Goal: Task Accomplishment & Management: Manage account settings

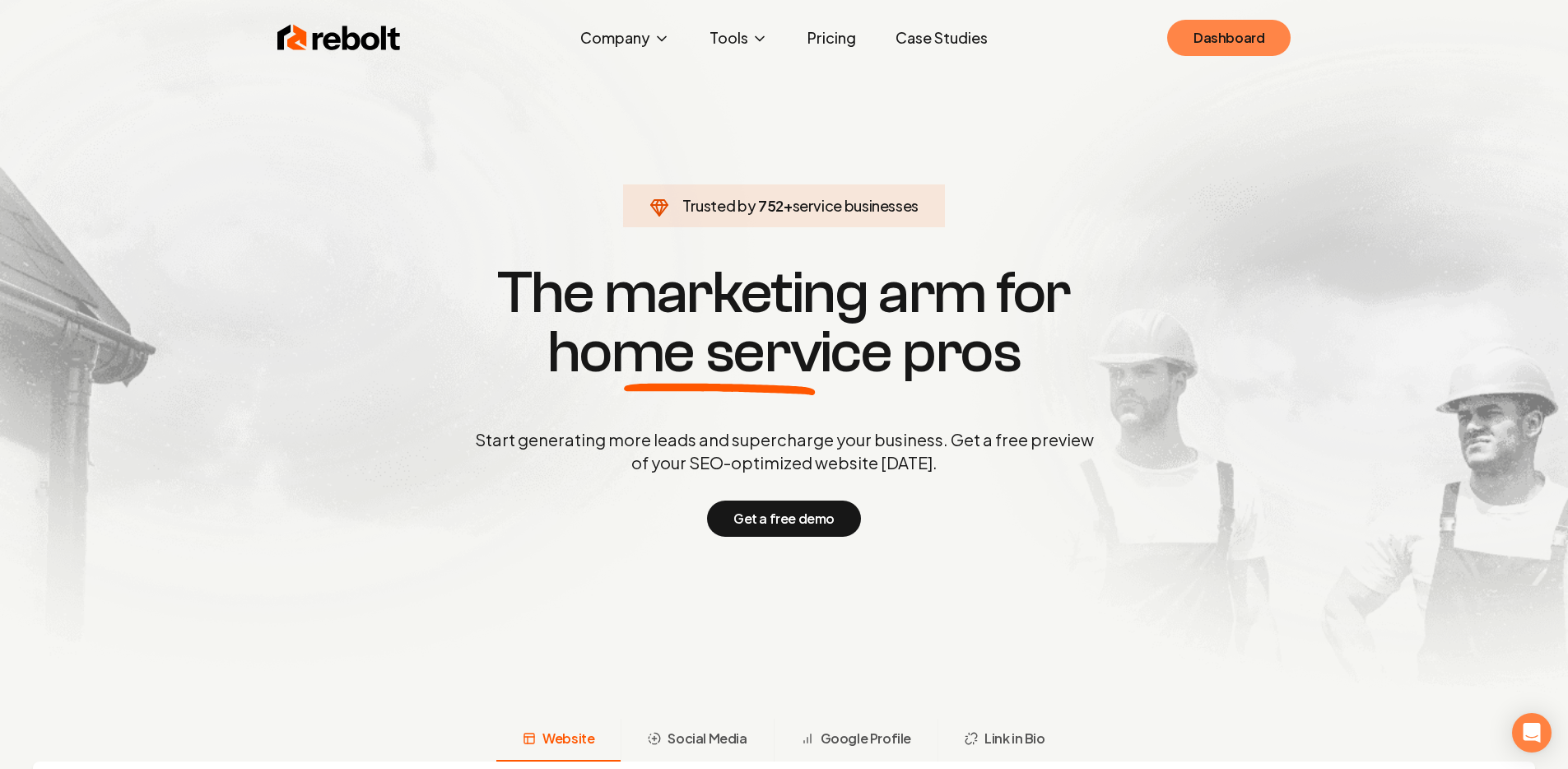
click at [1207, 50] on link "Dashboard" at bounding box center [1229, 37] width 123 height 36
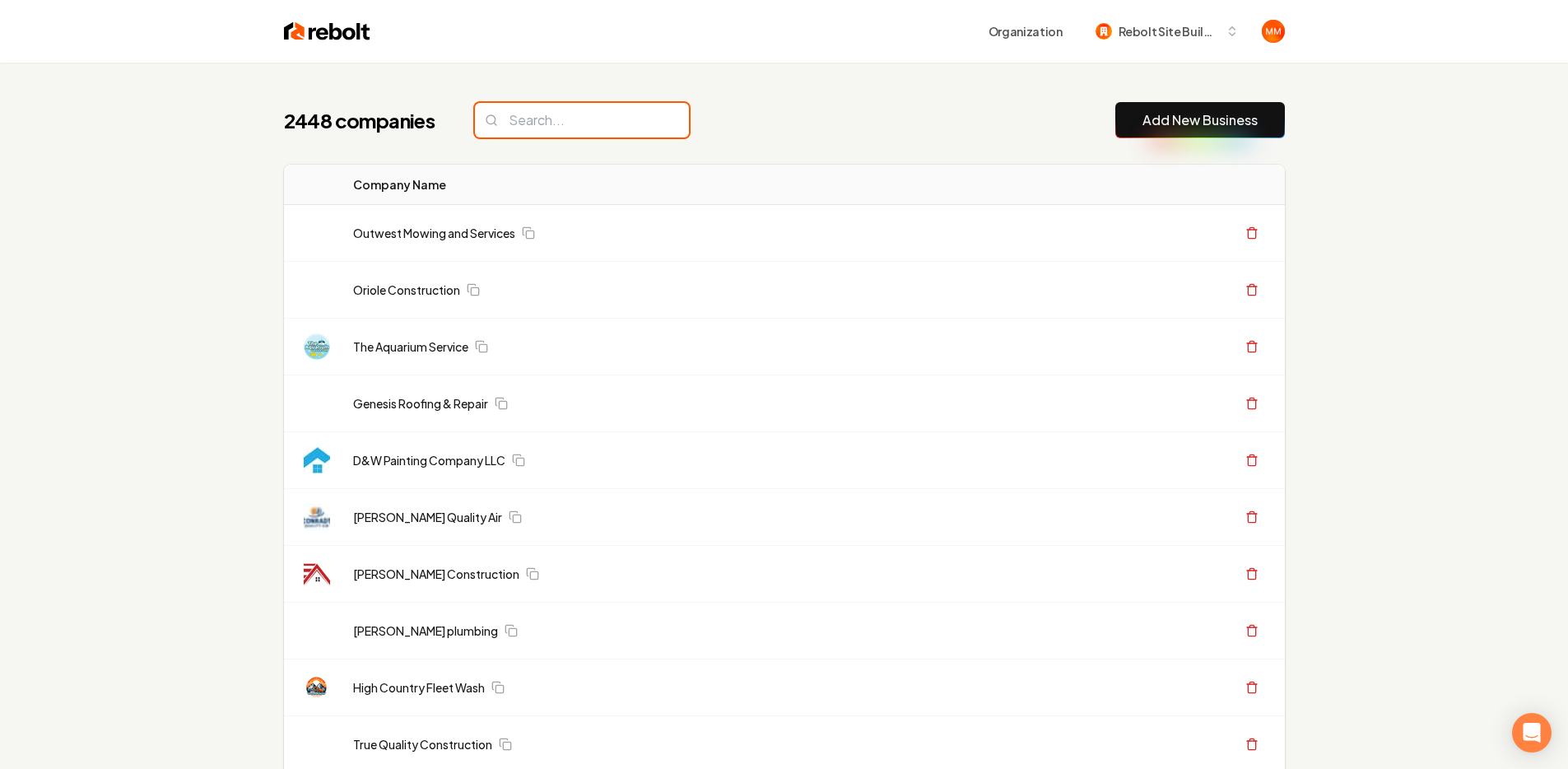
click at [557, 117] on input "search" at bounding box center [583, 120] width 214 height 35
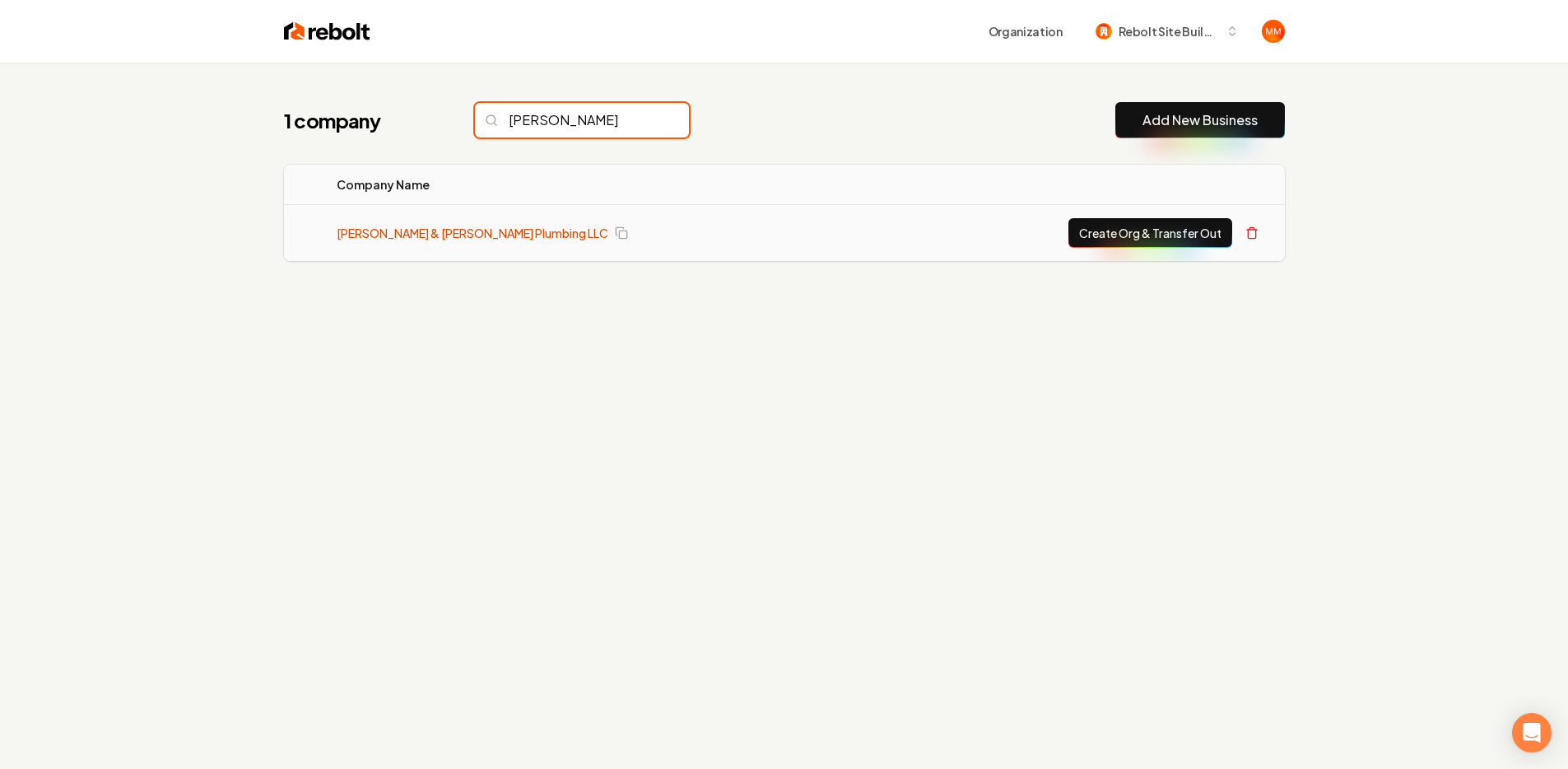
type input "fidalgo"
click at [440, 229] on link "Fidalgo & Hernandez Plumbing LLC" at bounding box center [473, 233] width 272 height 17
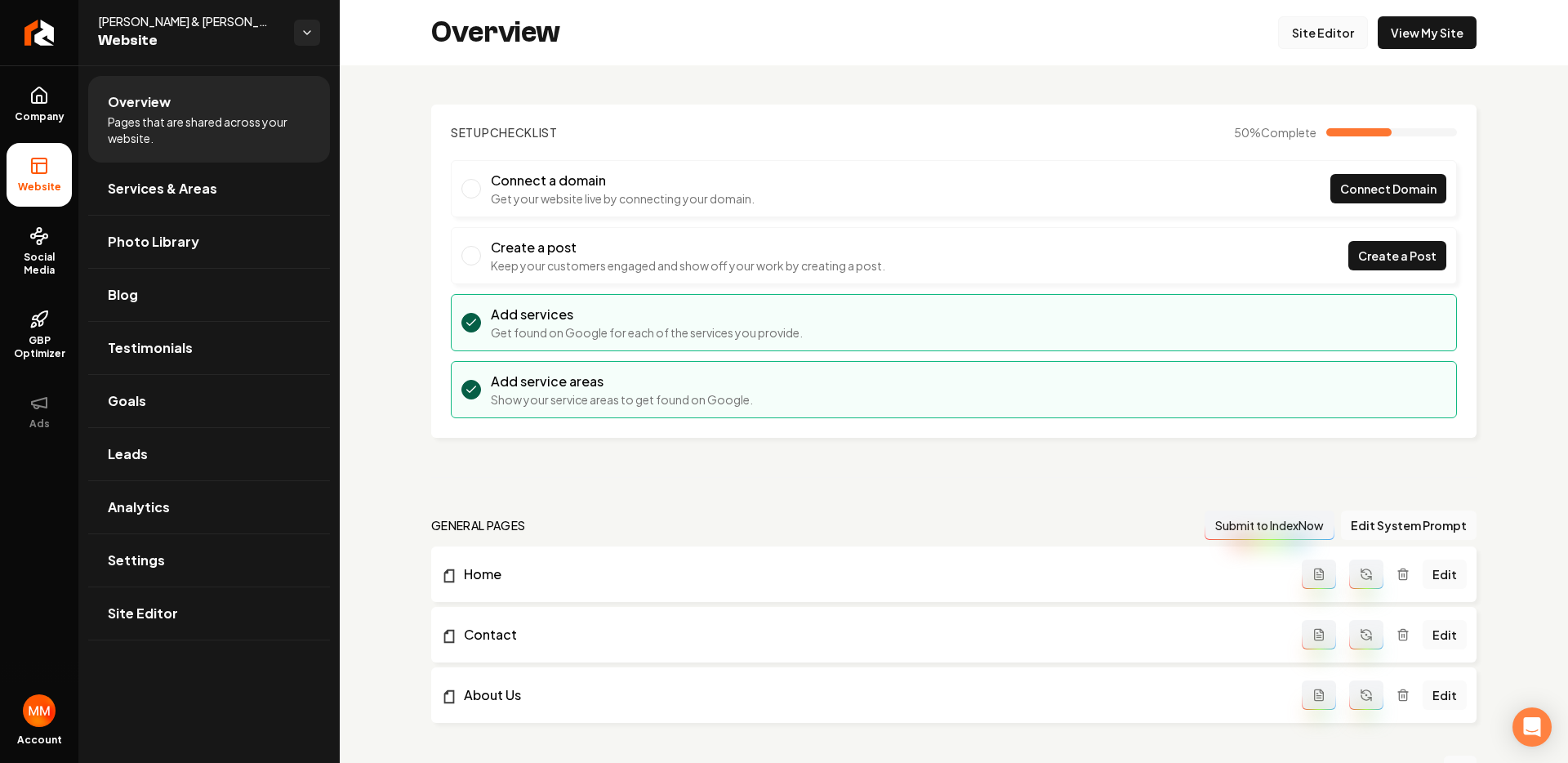
click at [1319, 34] on link "Site Editor" at bounding box center [1323, 33] width 90 height 33
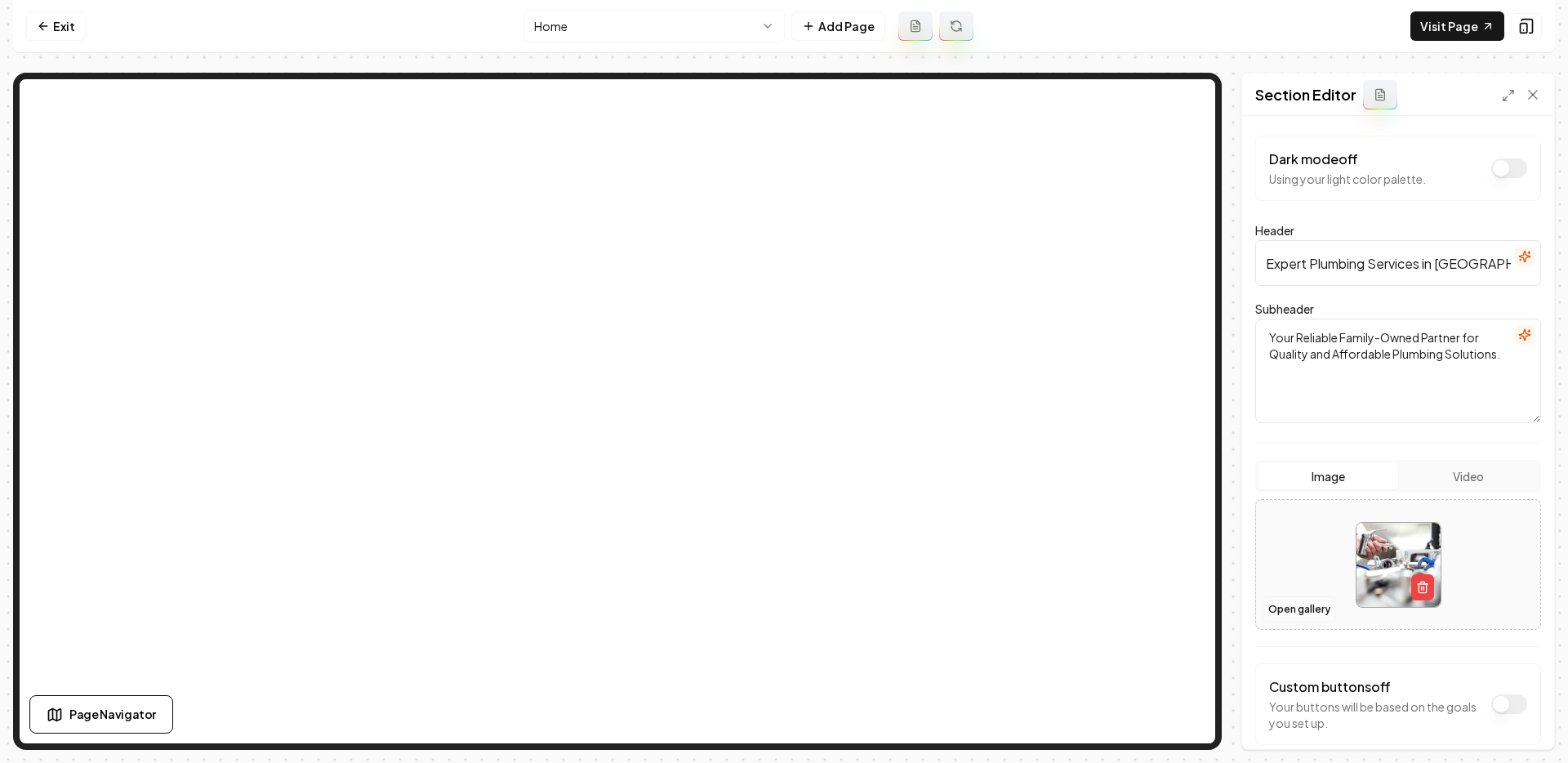
click at [1273, 611] on button "Open gallery" at bounding box center [1299, 609] width 74 height 26
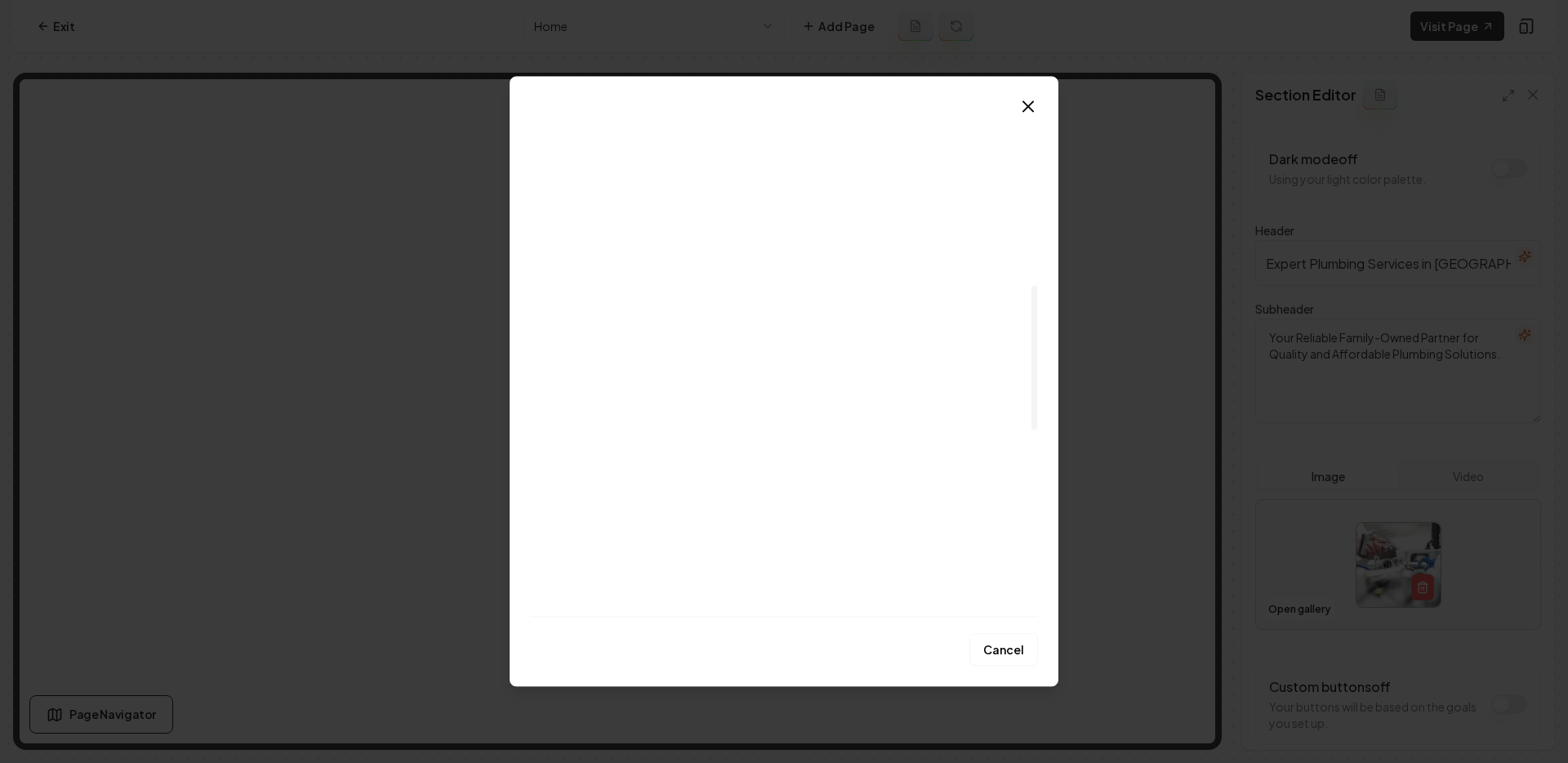
scroll to position [601, 0]
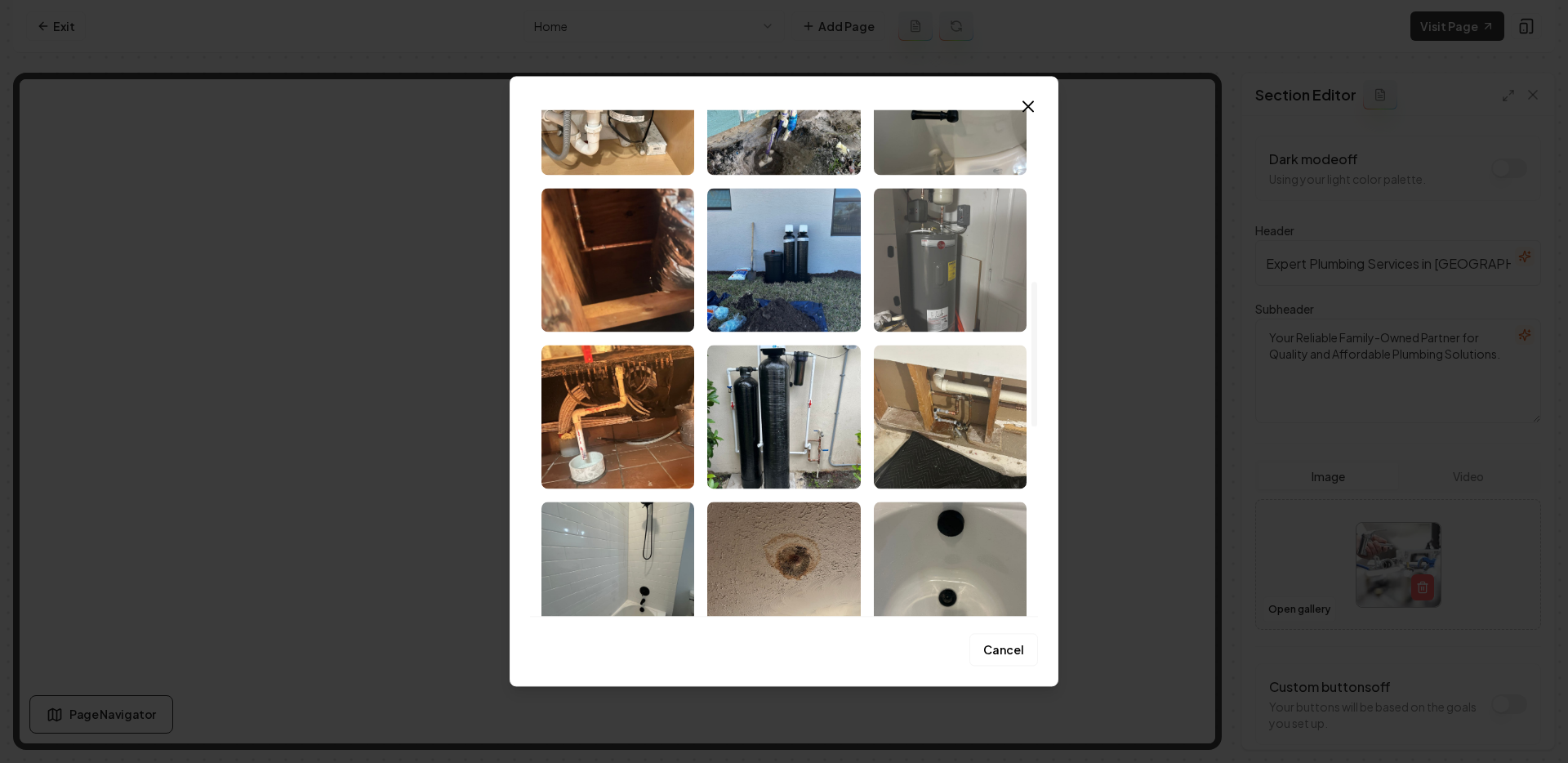
click at [934, 291] on img "Select image image_68cdcc935c7cd75eb8dcbfc4.jpeg" at bounding box center [950, 260] width 152 height 144
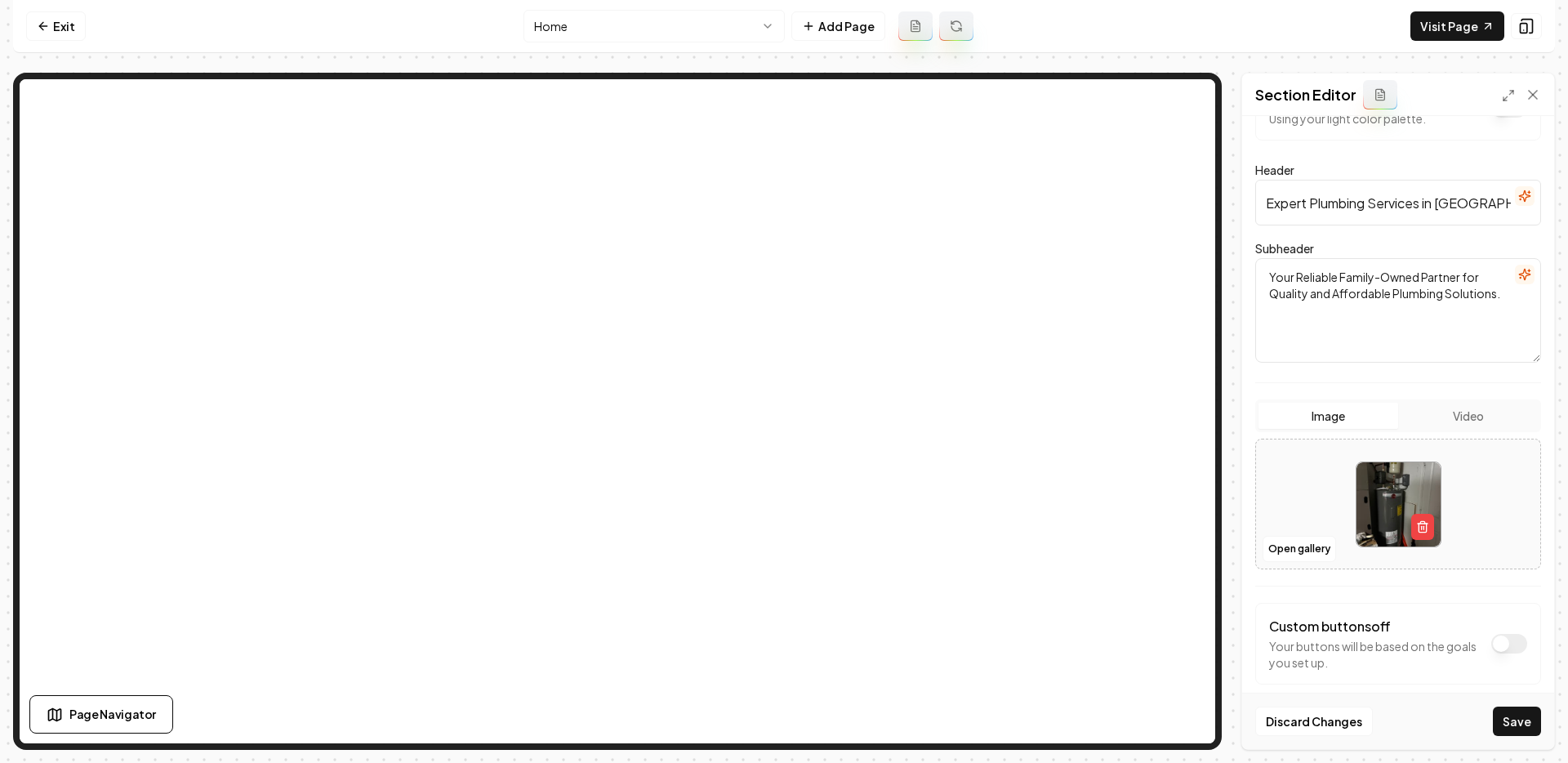
scroll to position [81, 0]
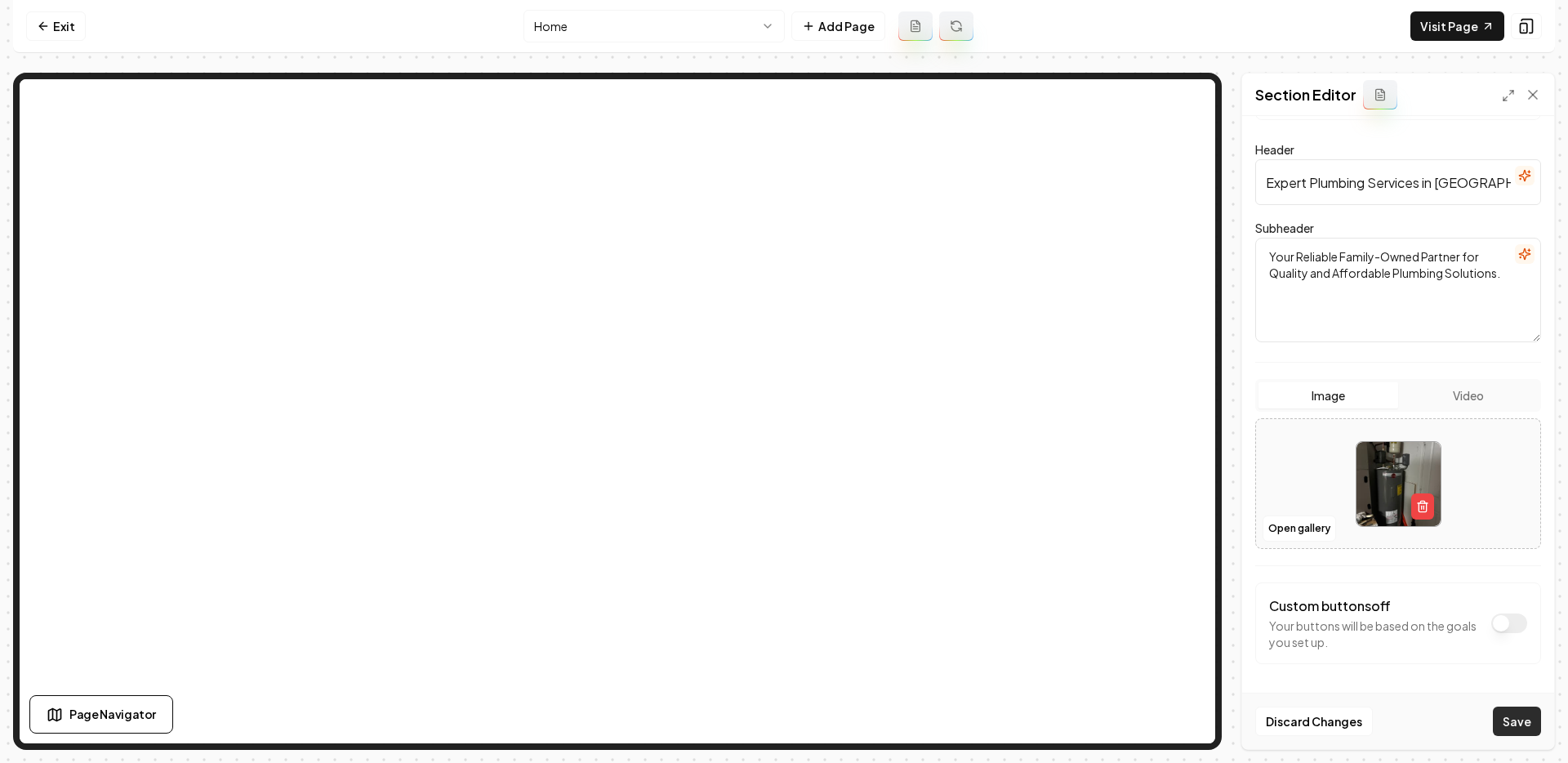
click at [1517, 718] on button "Save" at bounding box center [1517, 720] width 49 height 29
click at [63, 33] on link "Exit" at bounding box center [55, 26] width 59 height 29
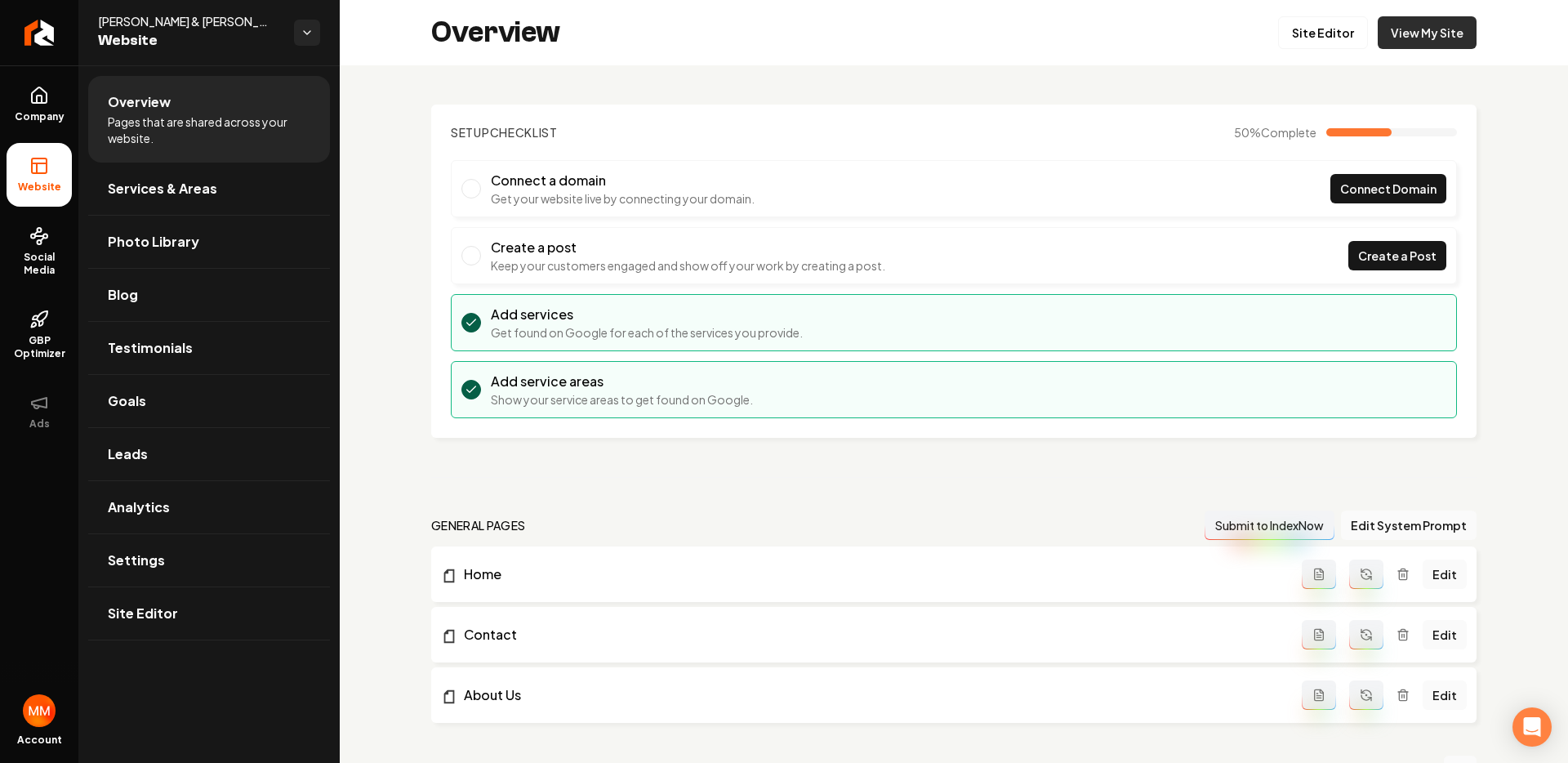
click at [1432, 40] on link "View My Site" at bounding box center [1427, 33] width 99 height 33
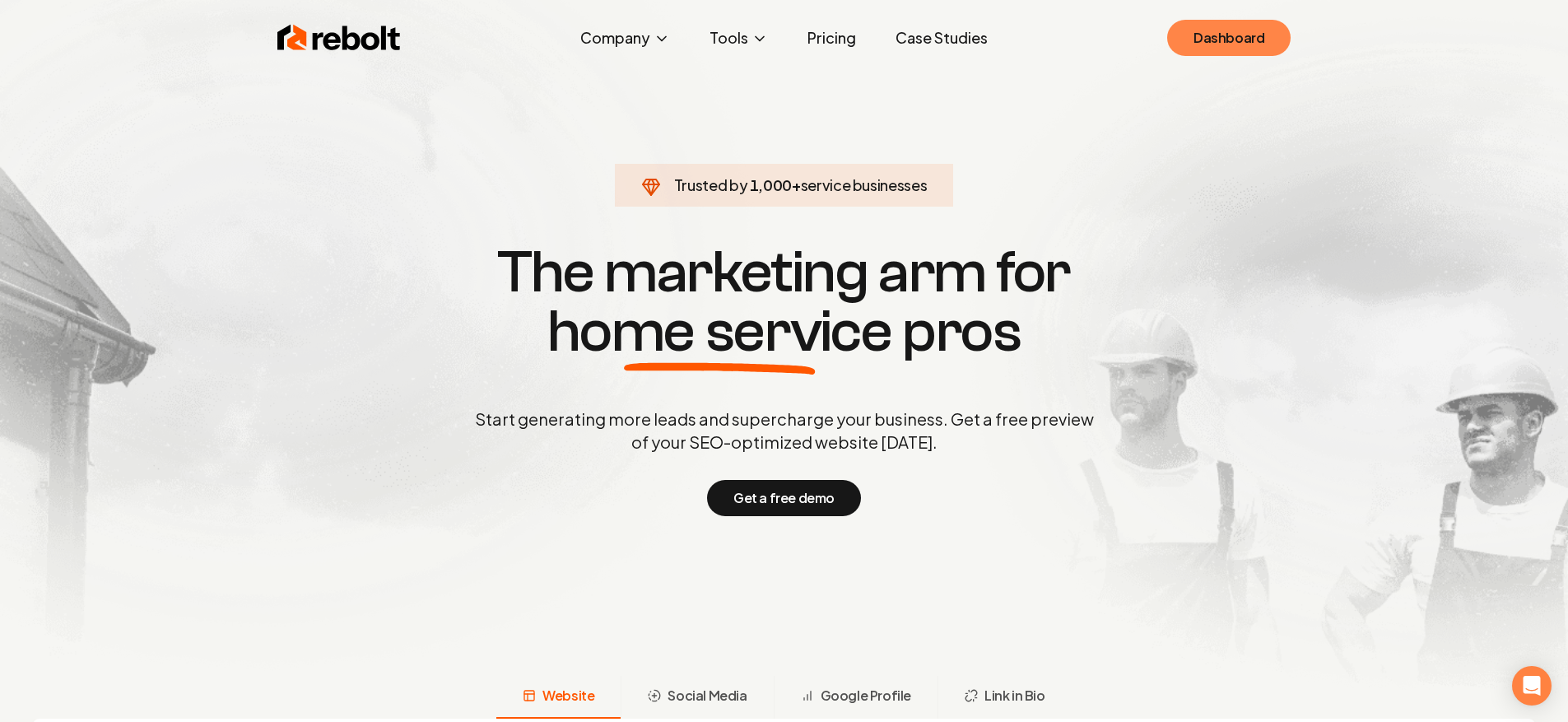
click at [1229, 22] on link "Dashboard" at bounding box center [1229, 37] width 123 height 36
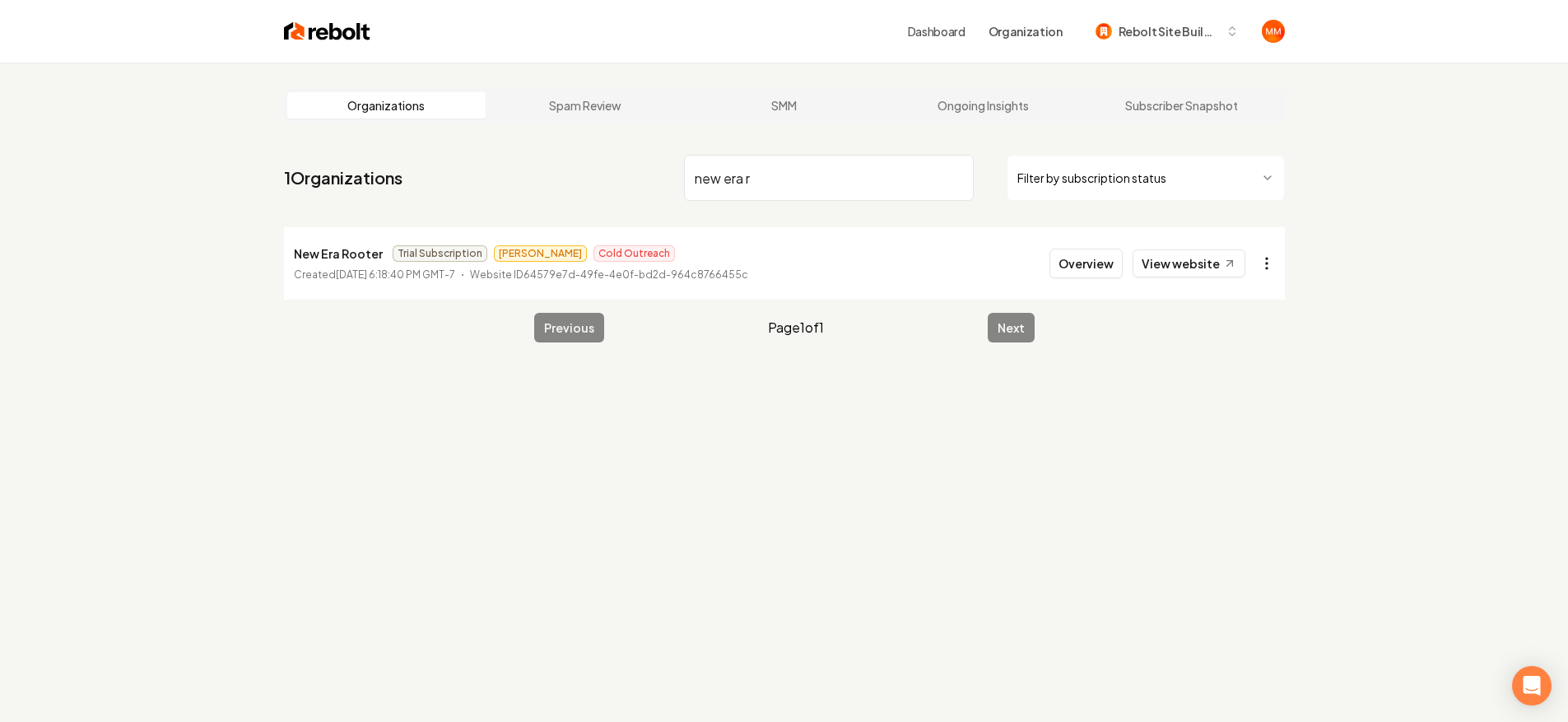
type input "new era r"
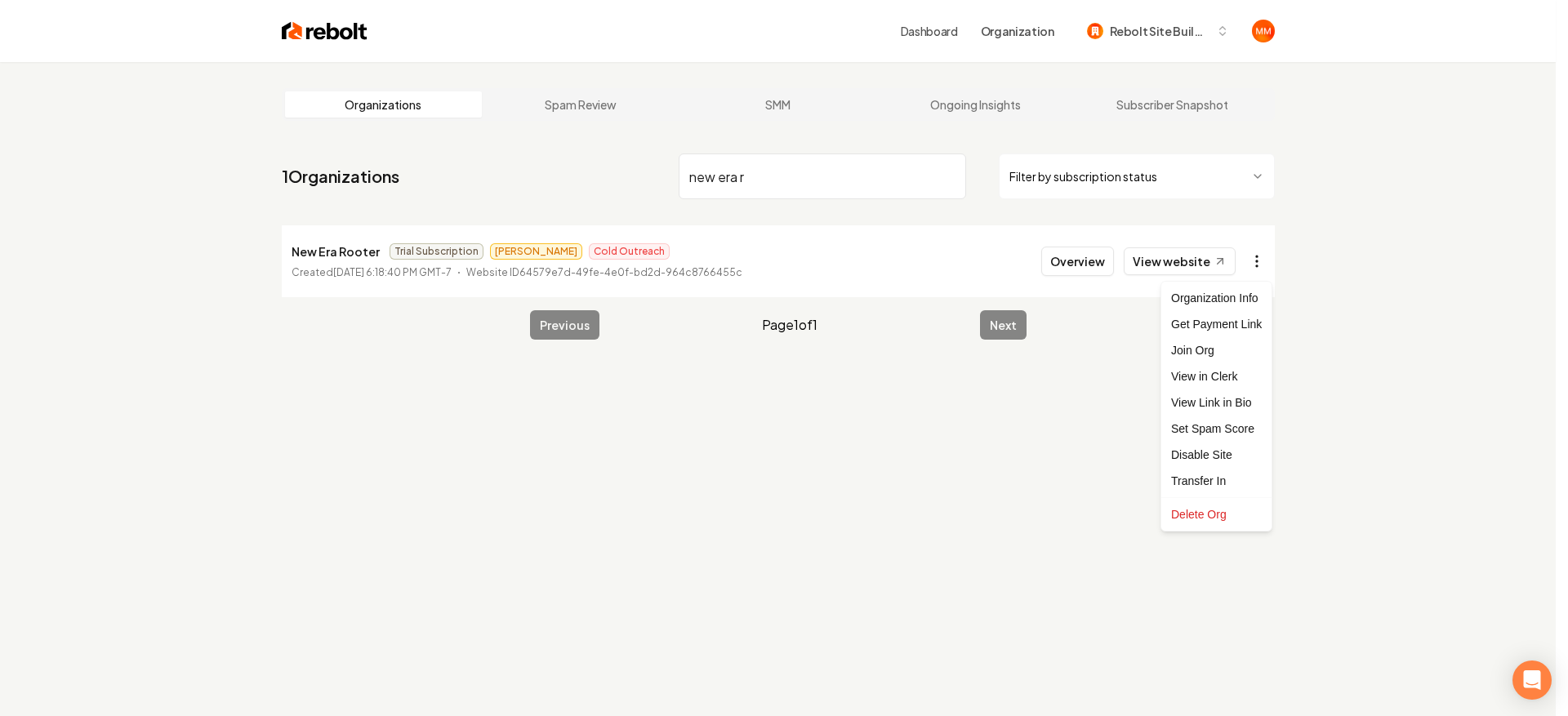
click at [1251, 253] on html "Dashboard Organization Rebolt Site Builder Organizations Spam Review SMM Ongoin…" at bounding box center [784, 358] width 1568 height 716
click at [1207, 323] on div "Get Payment Link" at bounding box center [1216, 323] width 104 height 26
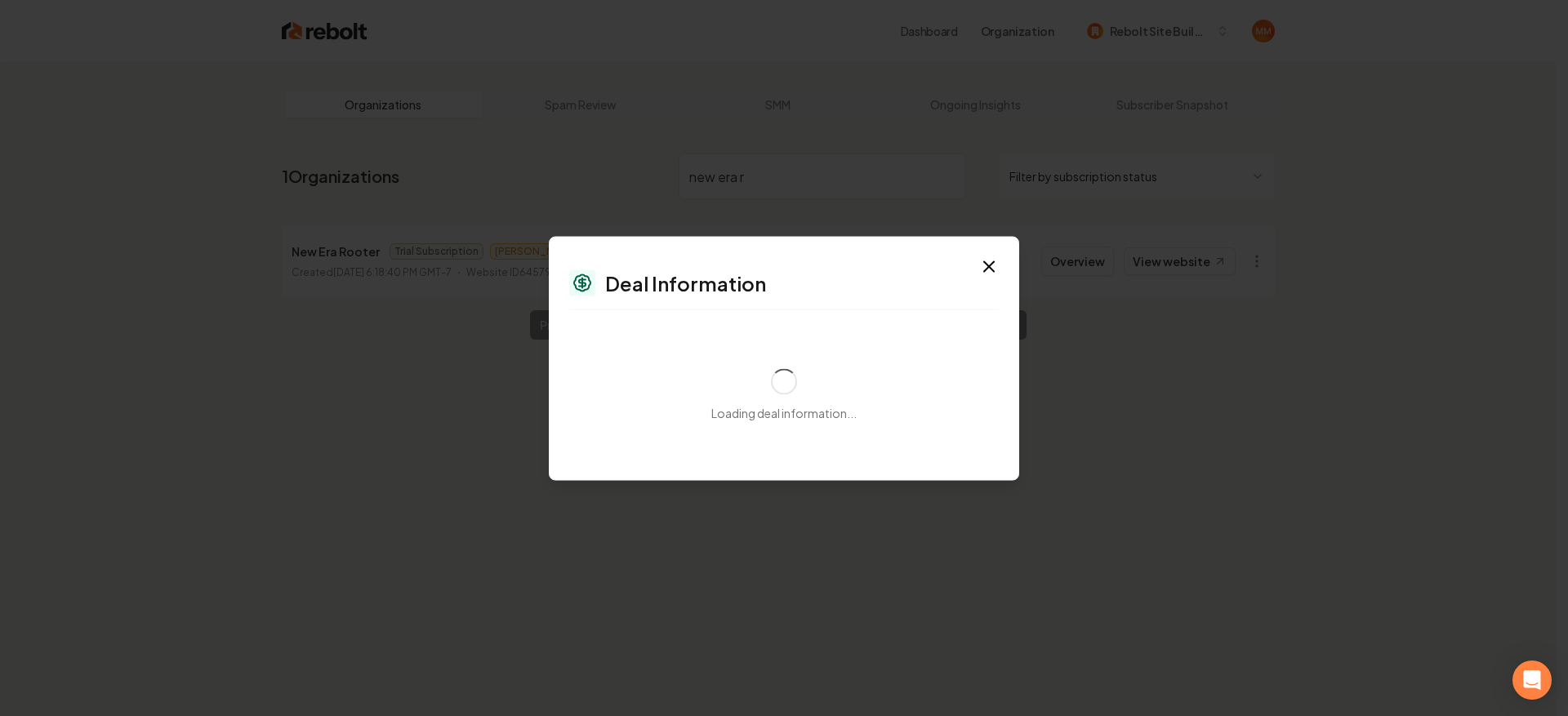
select select "**********"
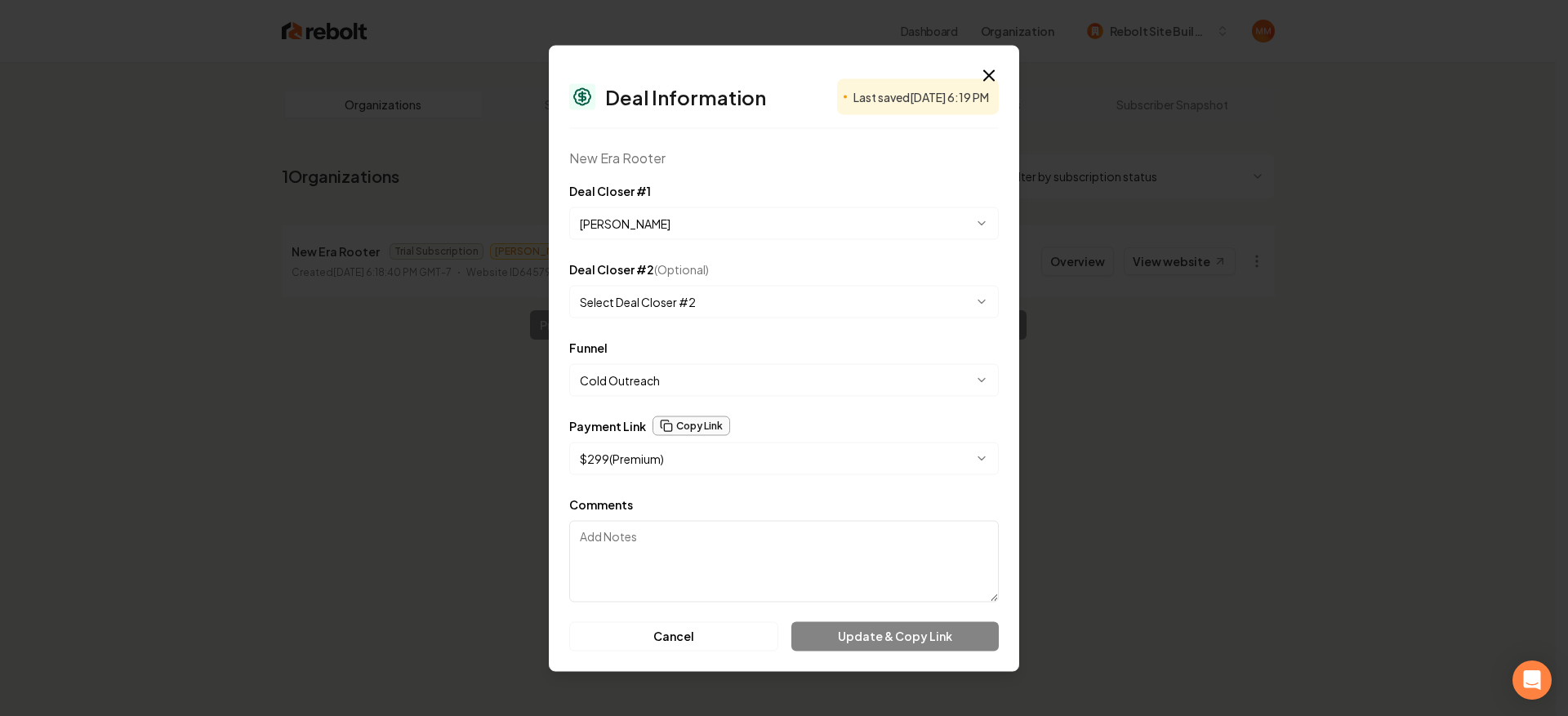
click at [686, 424] on button "Copy Link" at bounding box center [691, 425] width 78 height 19
click at [652, 463] on body "**********" at bounding box center [777, 358] width 1555 height 716
click at [673, 470] on body "**********" at bounding box center [777, 358] width 1555 height 716
click at [693, 451] on body "**********" at bounding box center [777, 358] width 1555 height 716
click at [857, 631] on button "Update & Copy Link" at bounding box center [895, 636] width 208 height 29
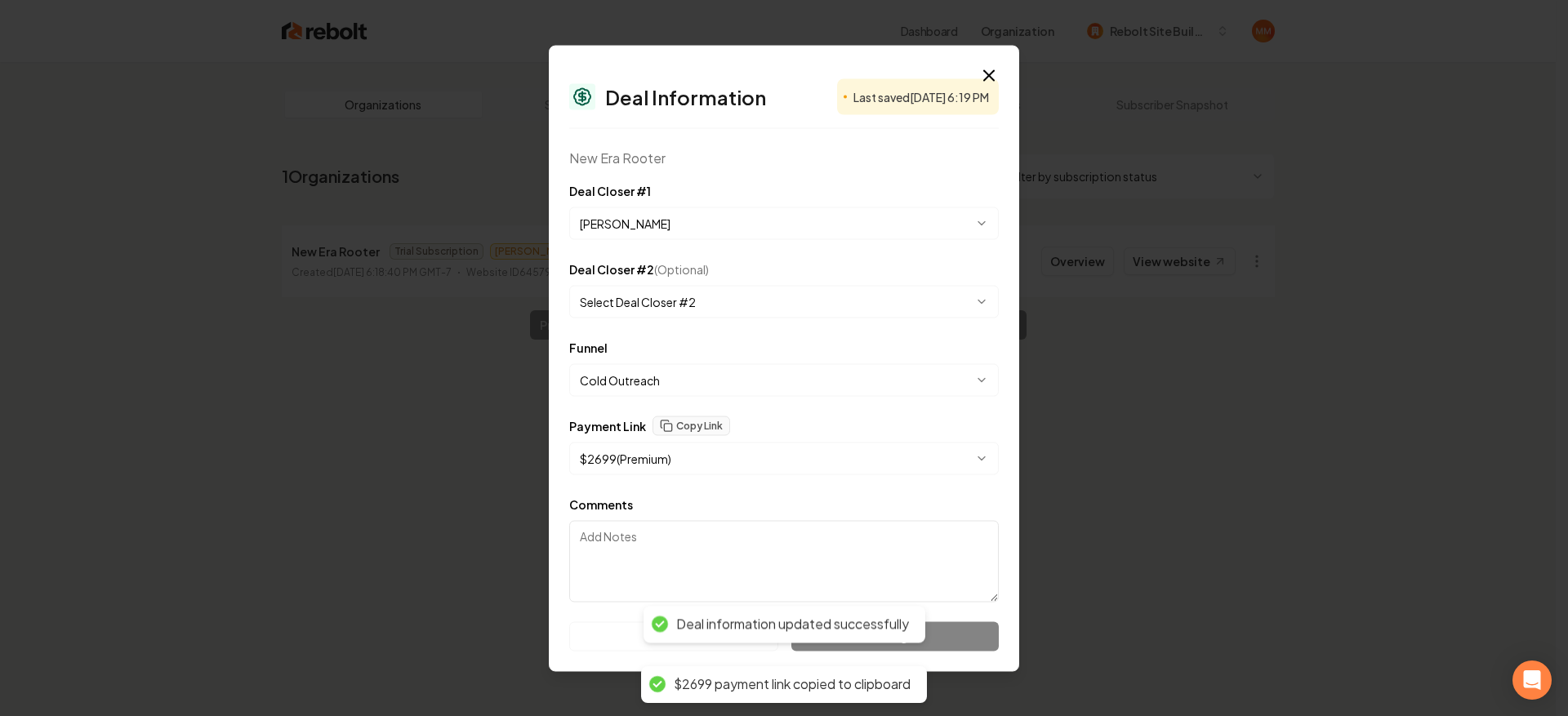
select select "**********"
click at [724, 454] on body "**********" at bounding box center [777, 358] width 1555 height 716
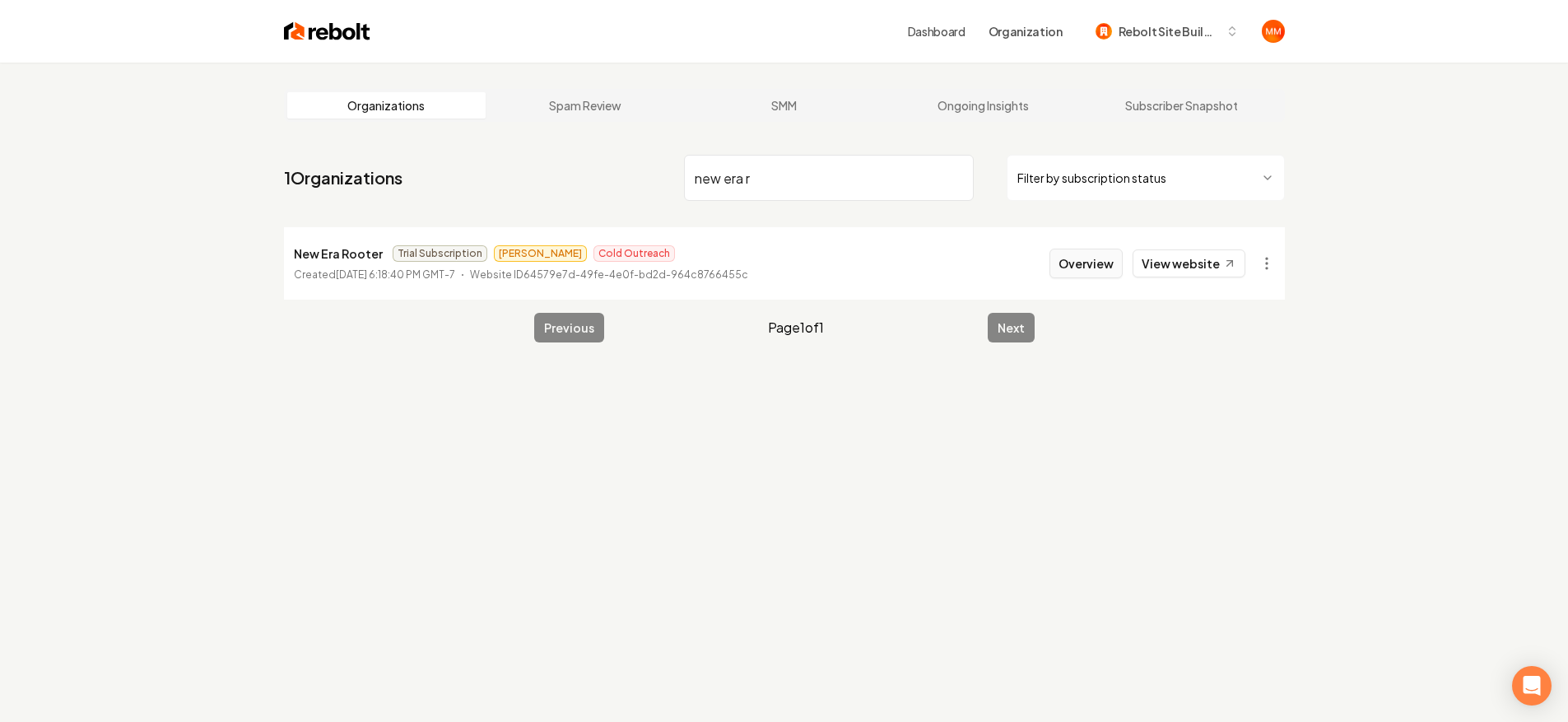
click at [1083, 267] on button "Overview" at bounding box center [1086, 263] width 73 height 30
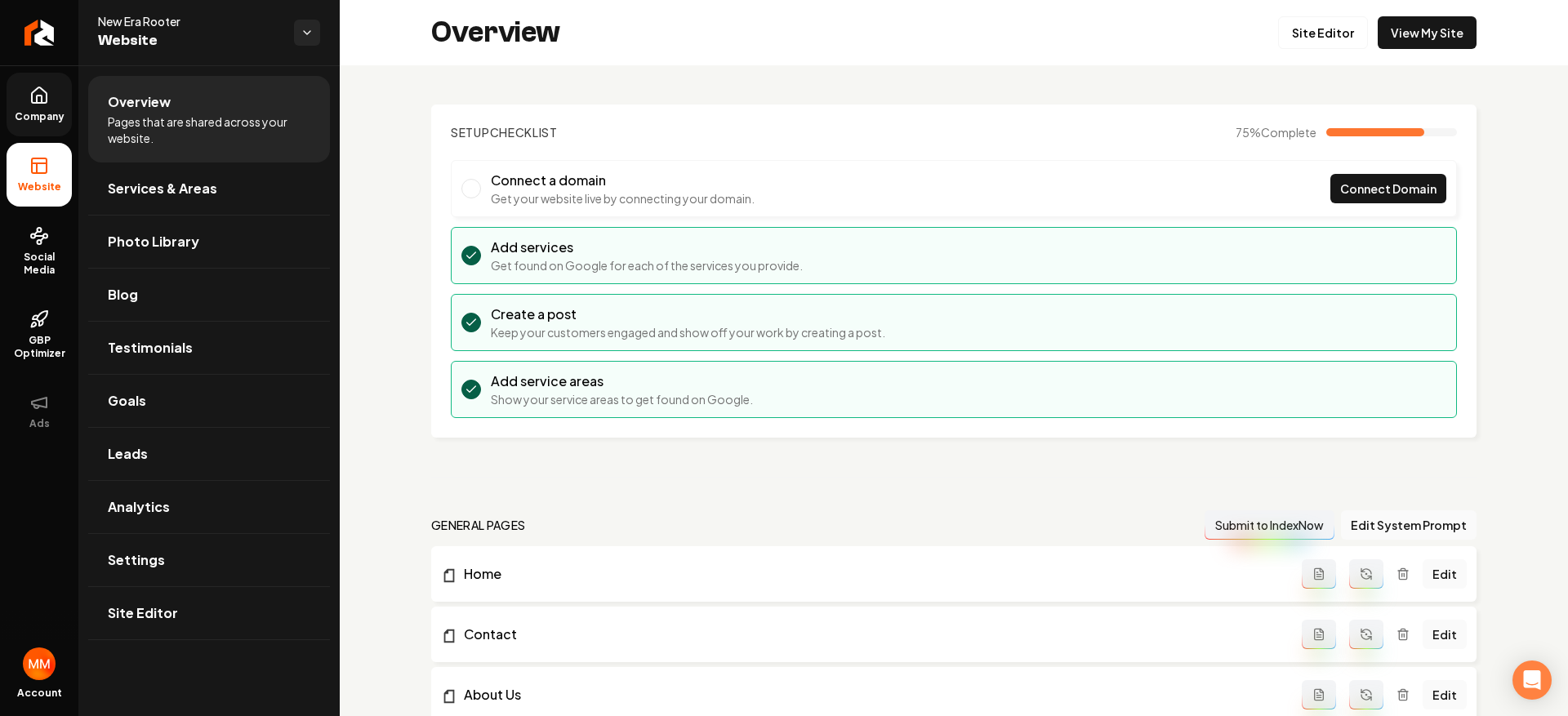
click at [39, 87] on icon at bounding box center [39, 95] width 15 height 16
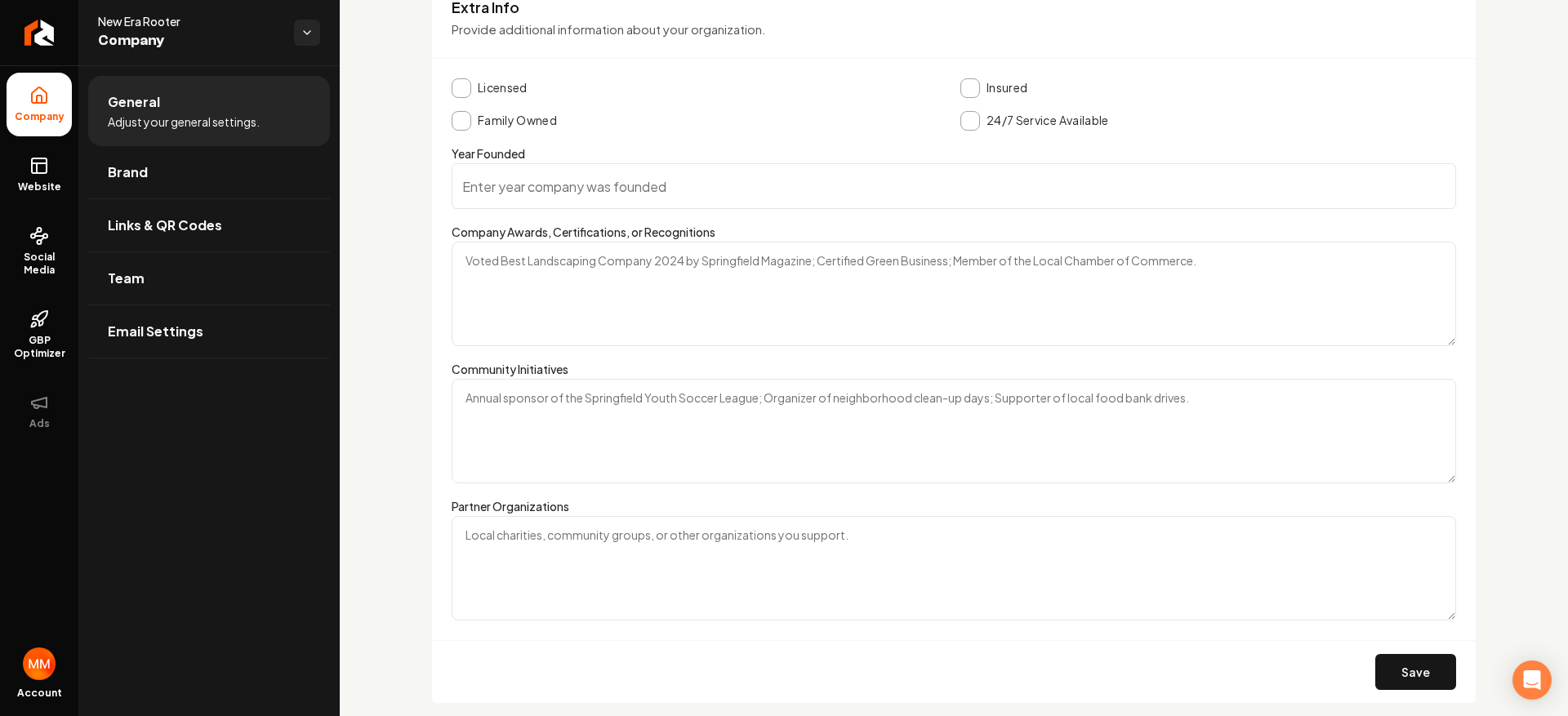
scroll to position [2717, 0]
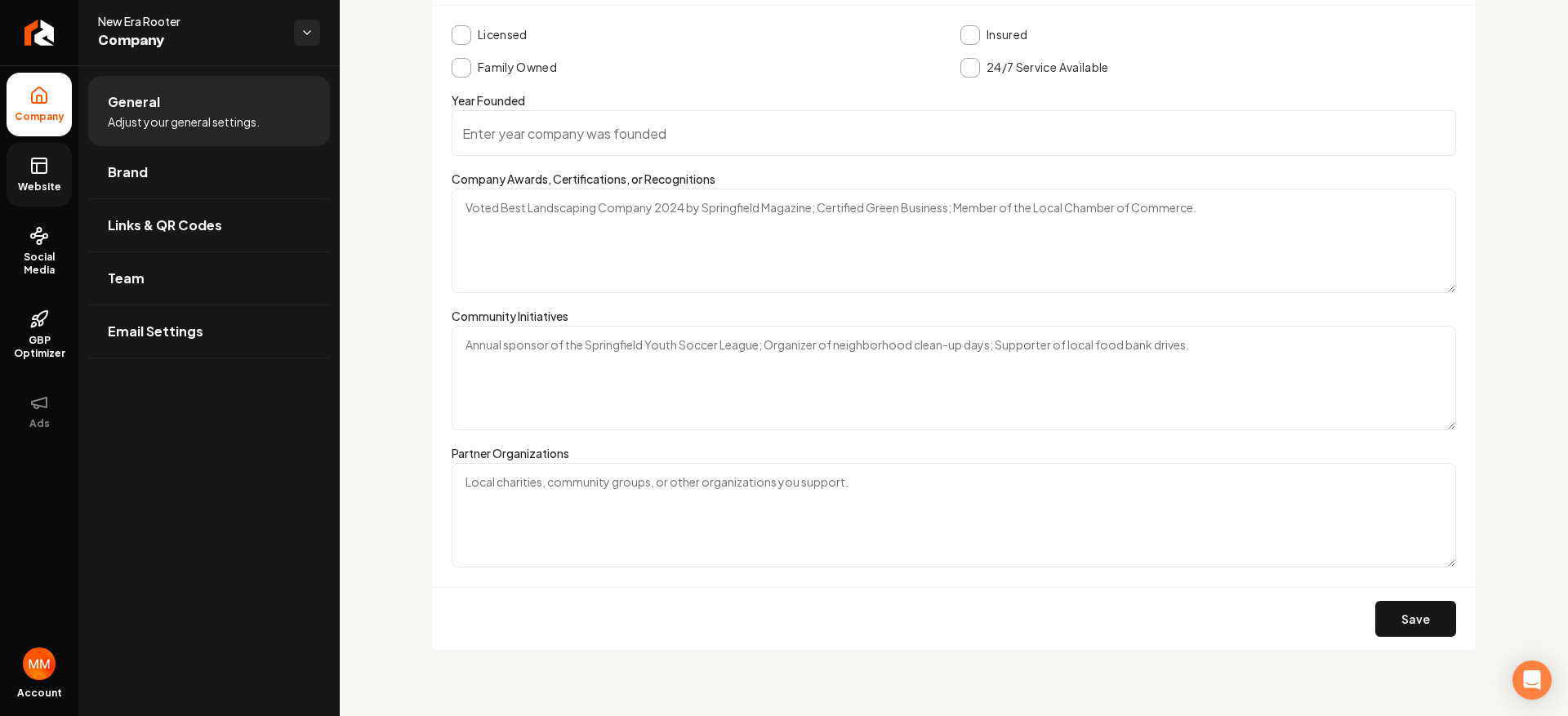
click at [23, 151] on link "Website" at bounding box center [39, 175] width 65 height 64
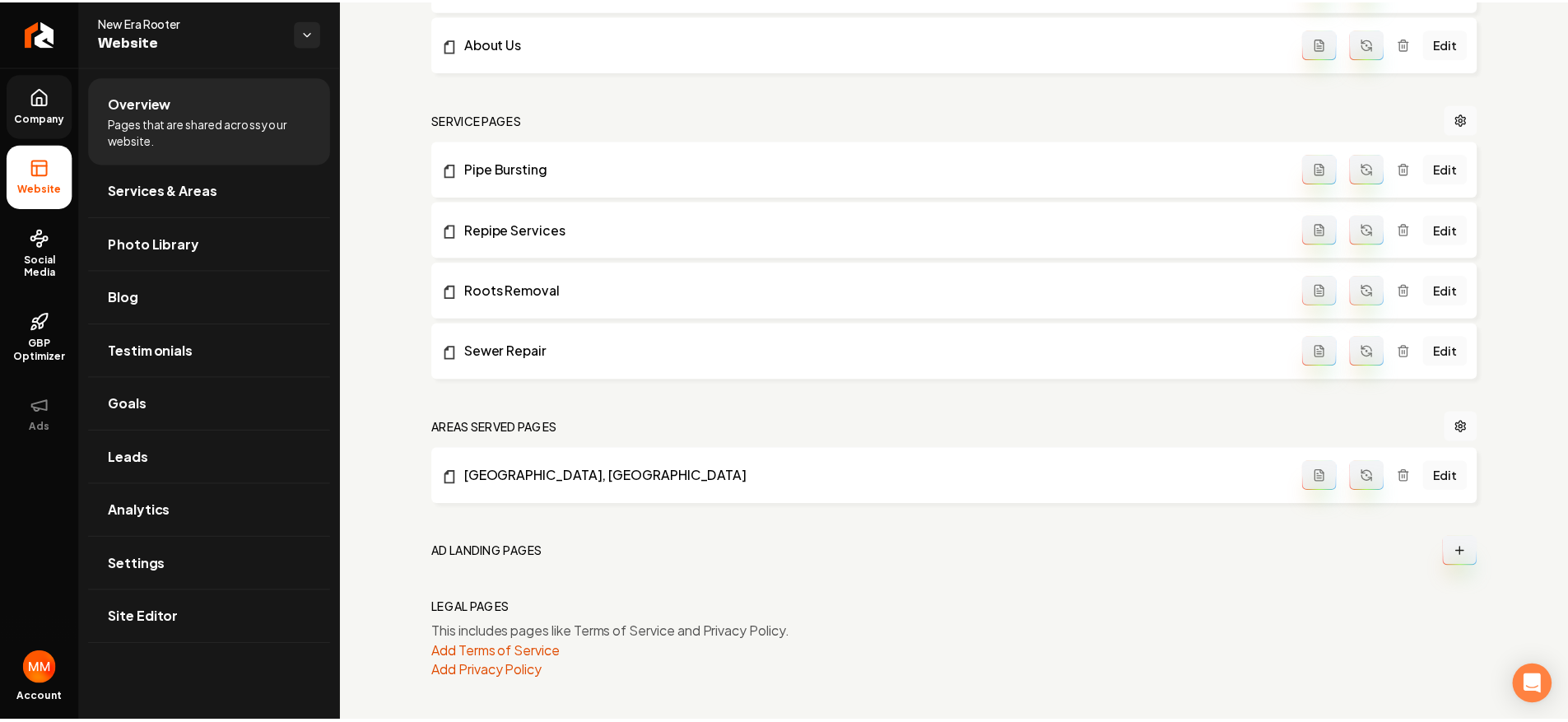
scroll to position [657, 0]
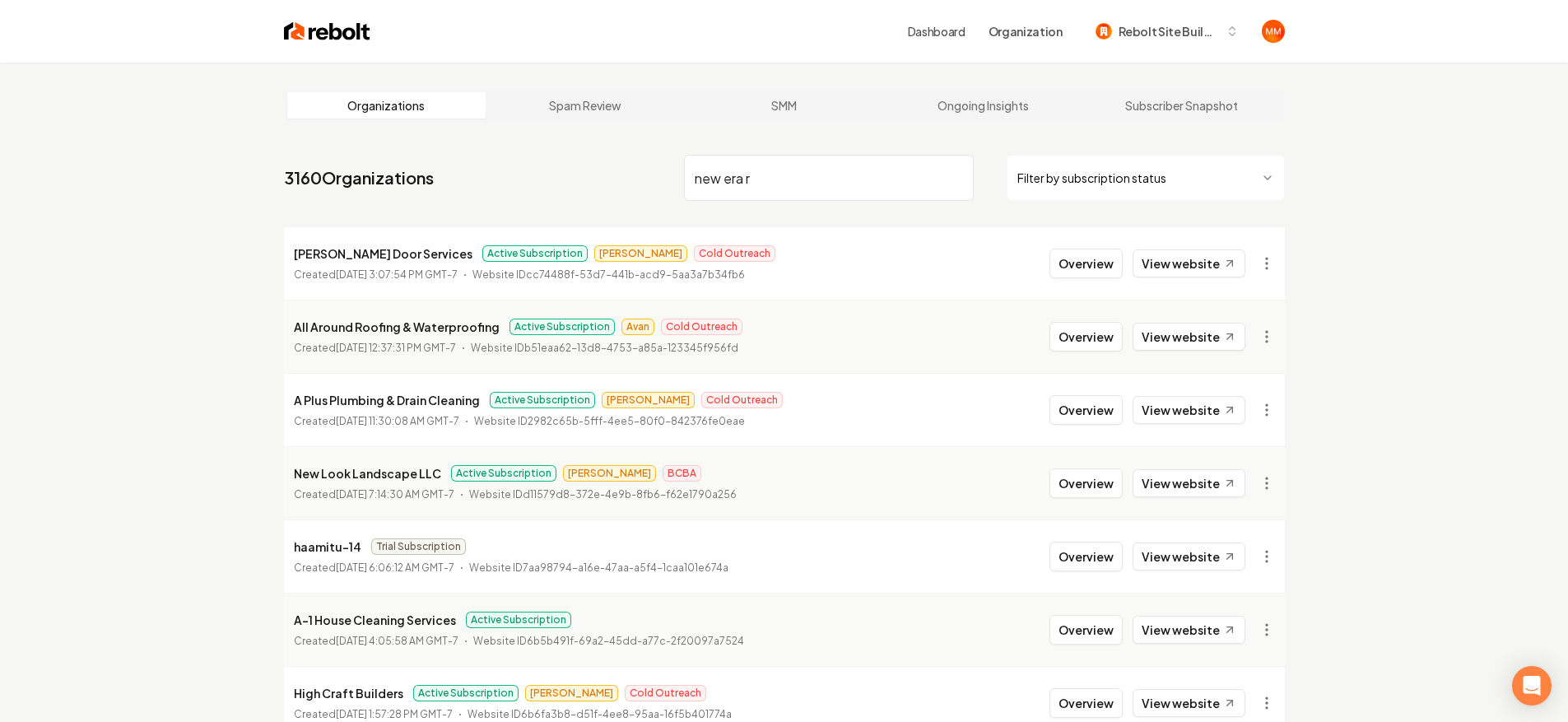
click at [800, 183] on input "new era r" at bounding box center [828, 177] width 290 height 46
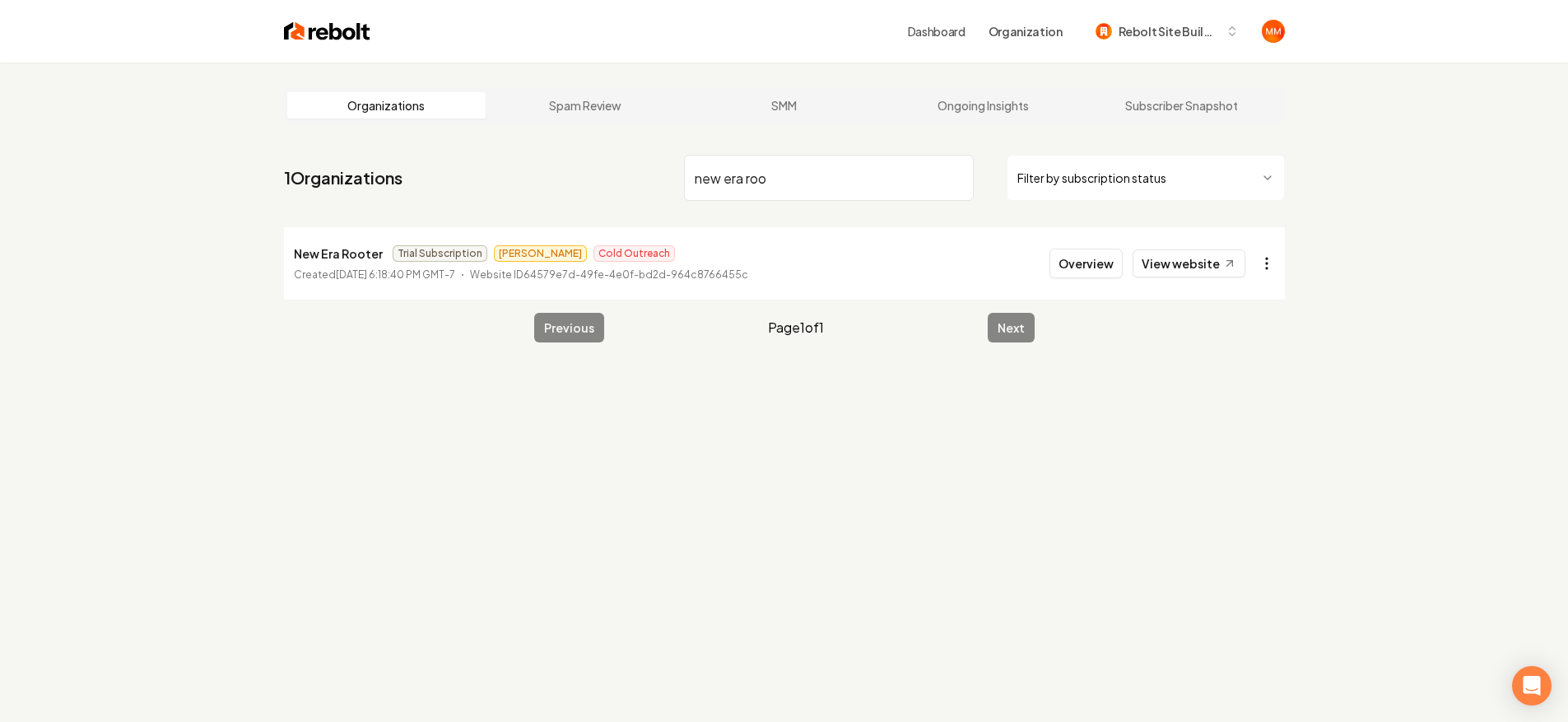
type input "new era roo"
click at [1261, 262] on html "Dashboard Organization Rebolt Site Builder Organizations Spam Review SMM Ongoin…" at bounding box center [790, 361] width 1581 height 722
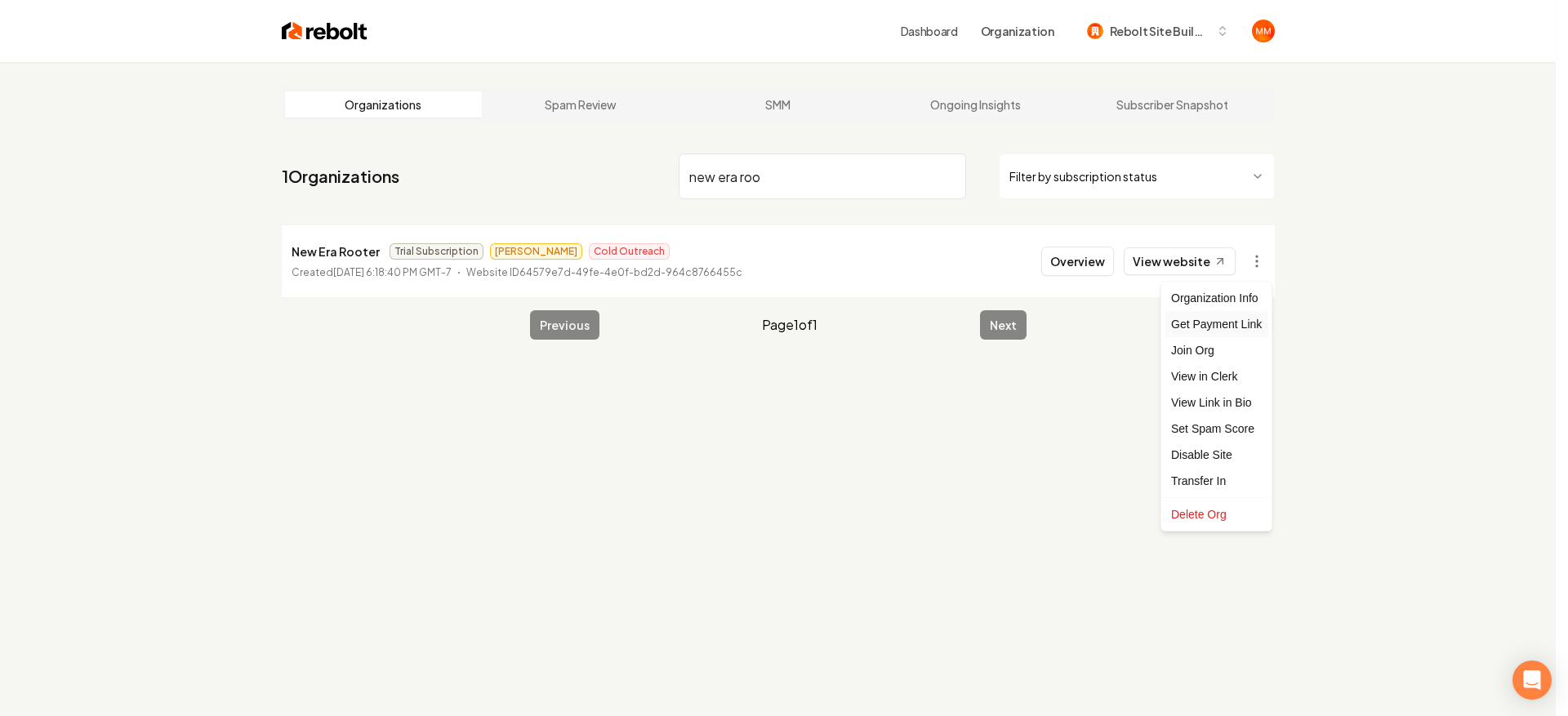
click at [1224, 322] on div "Get Payment Link" at bounding box center [1216, 323] width 104 height 26
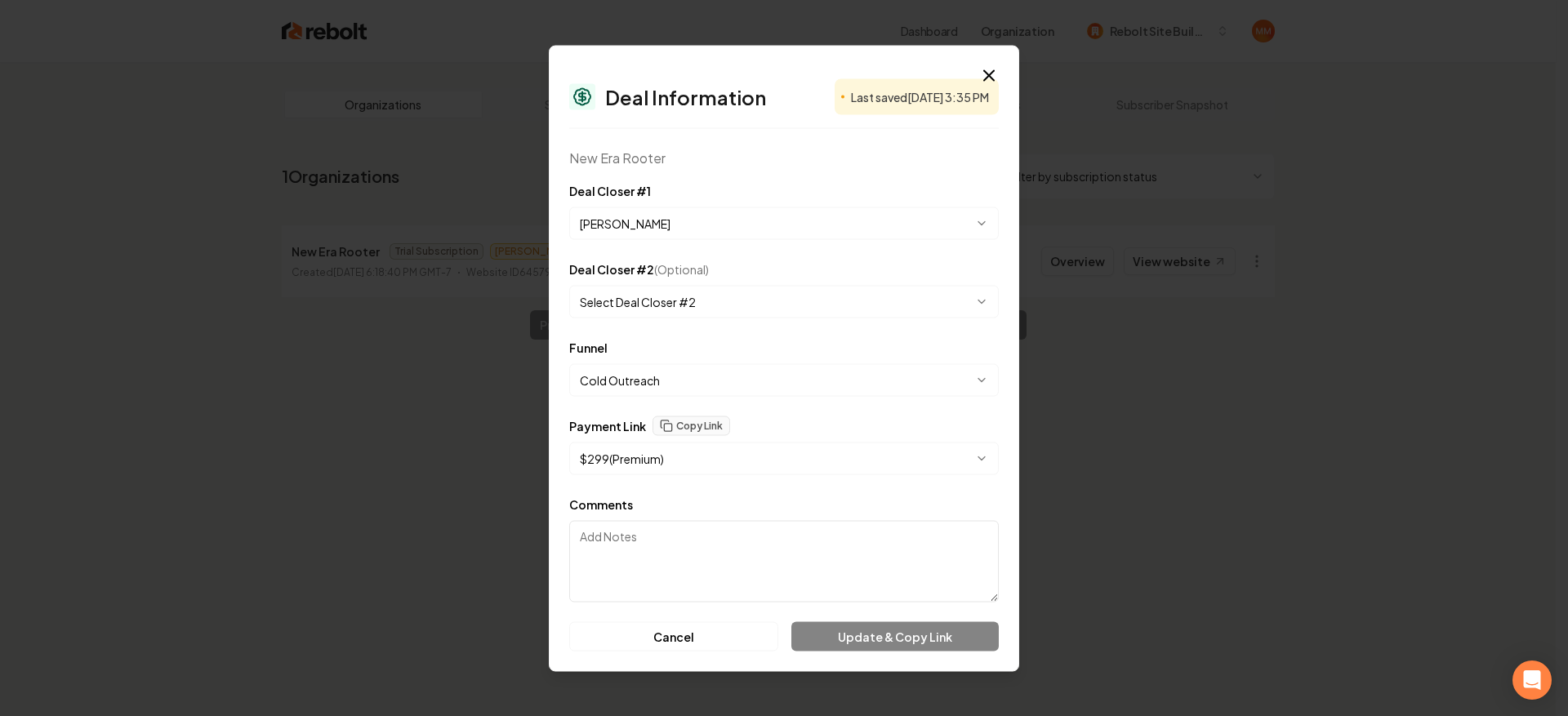
click at [698, 435] on div "**********" at bounding box center [784, 445] width 430 height 59
click at [698, 430] on button "Copy Link" at bounding box center [691, 425] width 78 height 19
click at [1004, 72] on div "**********" at bounding box center [784, 358] width 471 height 626
click at [995, 68] on icon "button" at bounding box center [988, 75] width 19 height 19
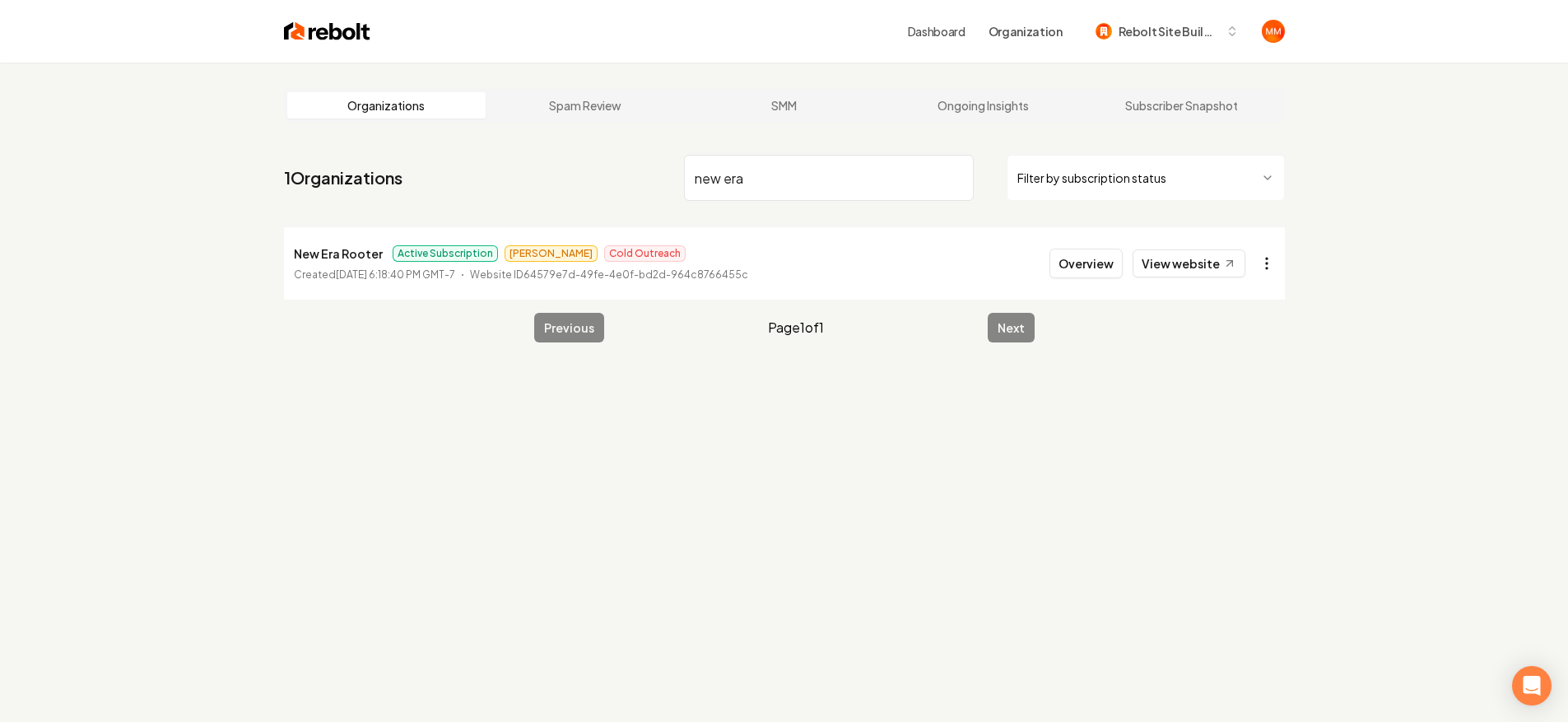
type input "new era"
click at [1261, 259] on html "Dashboard Organization Rebolt Site Builder Organizations Spam Review SMM Ongoin…" at bounding box center [784, 361] width 1568 height 722
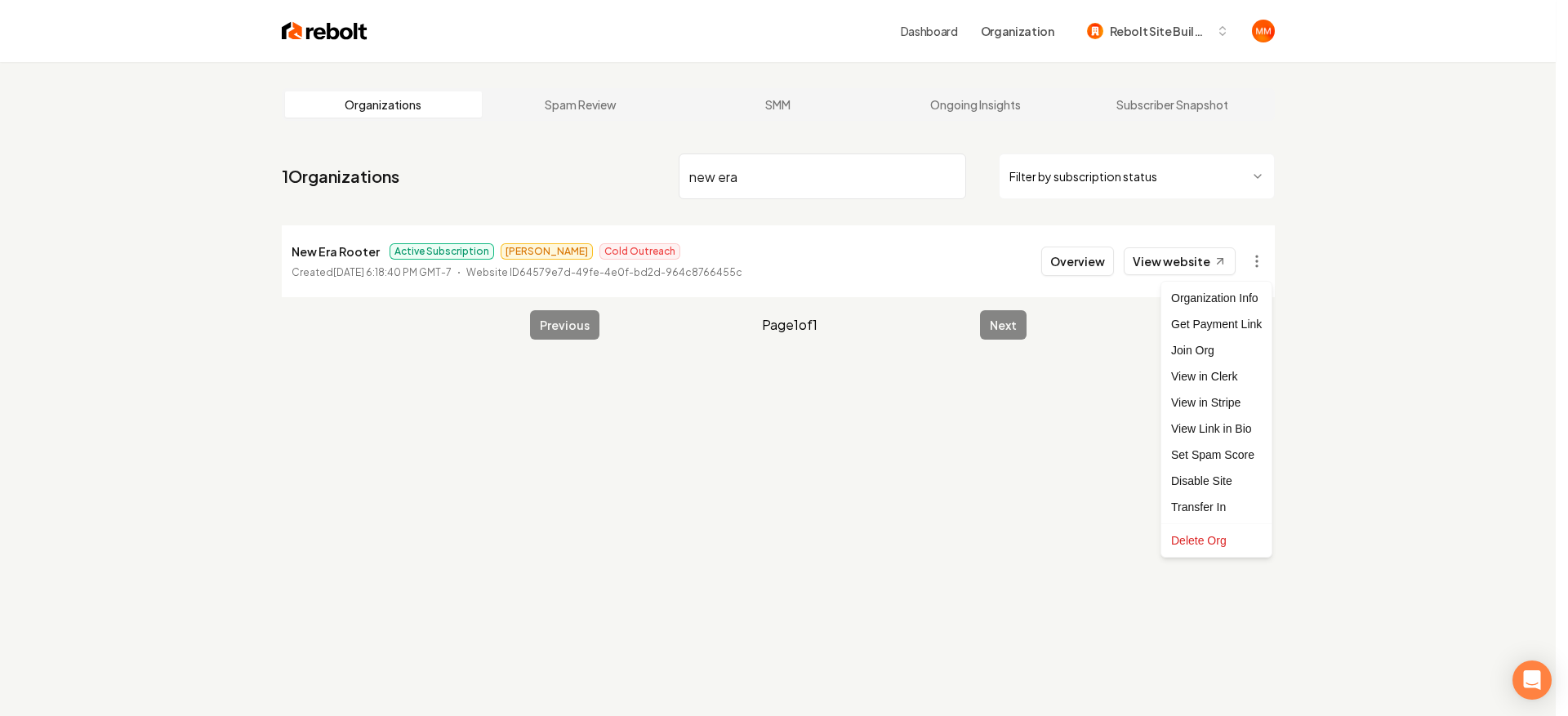
click at [1126, 322] on html "Dashboard Organization Rebolt Site Builder Organizations Spam Review SMM Ongoin…" at bounding box center [784, 358] width 1568 height 716
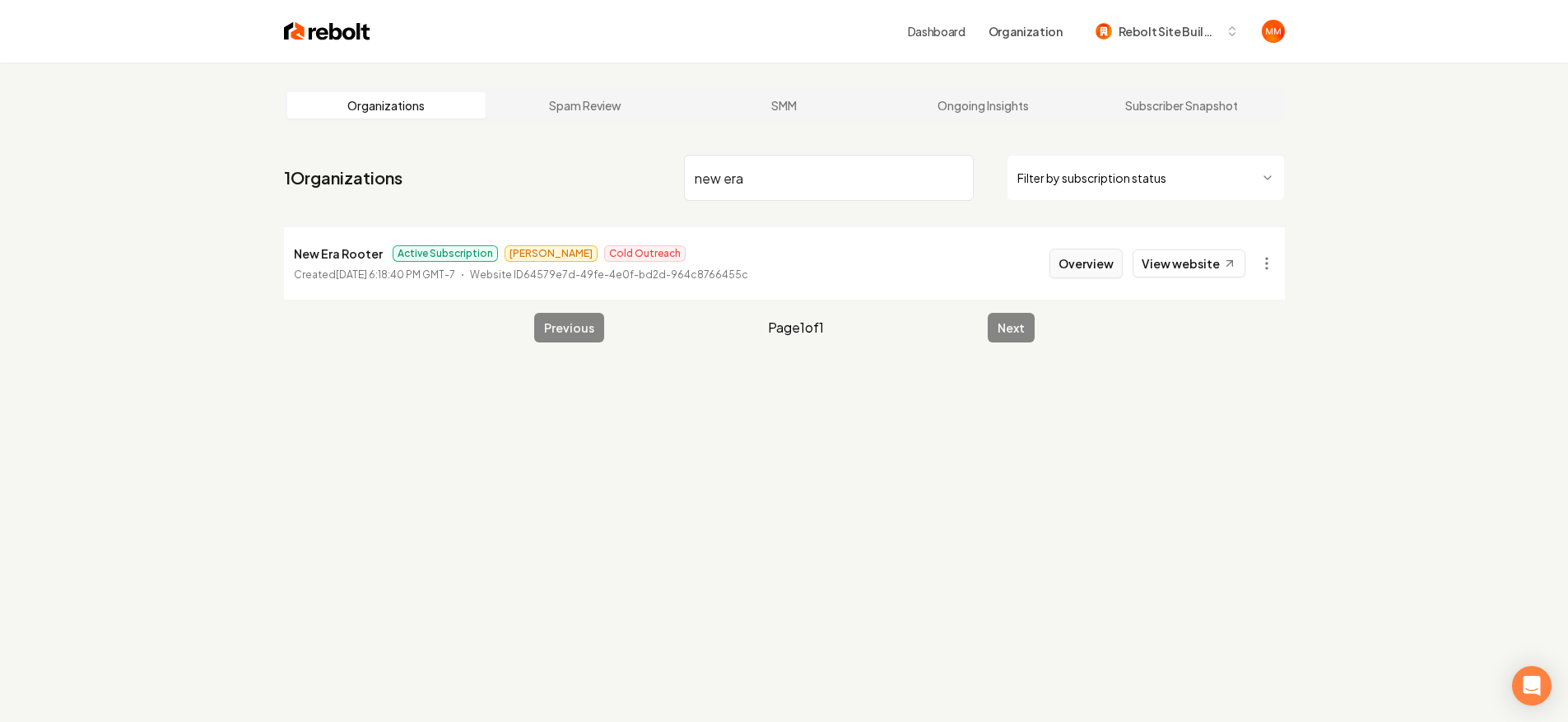
click at [1110, 269] on button "Overview" at bounding box center [1086, 263] width 73 height 30
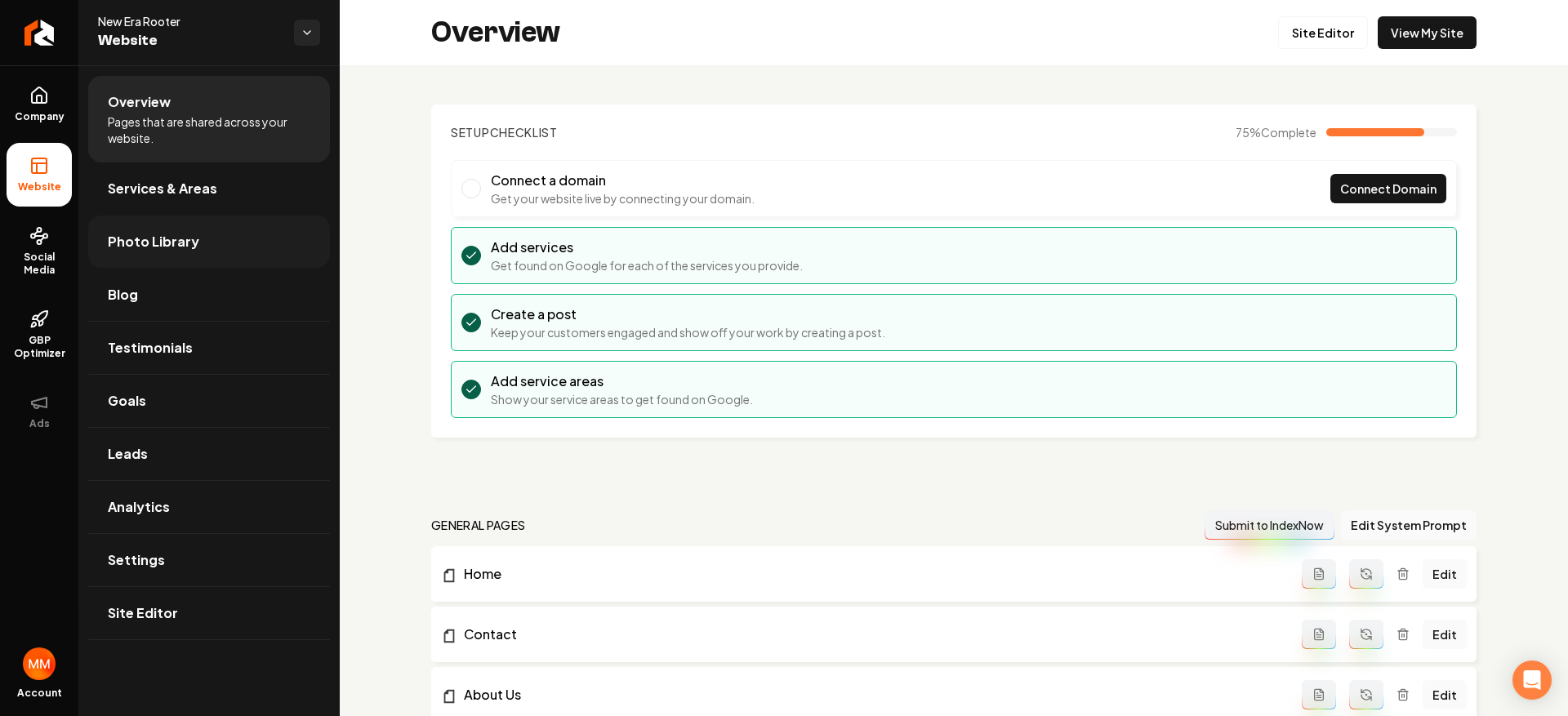
click at [193, 254] on link "Photo Library" at bounding box center [209, 241] width 242 height 52
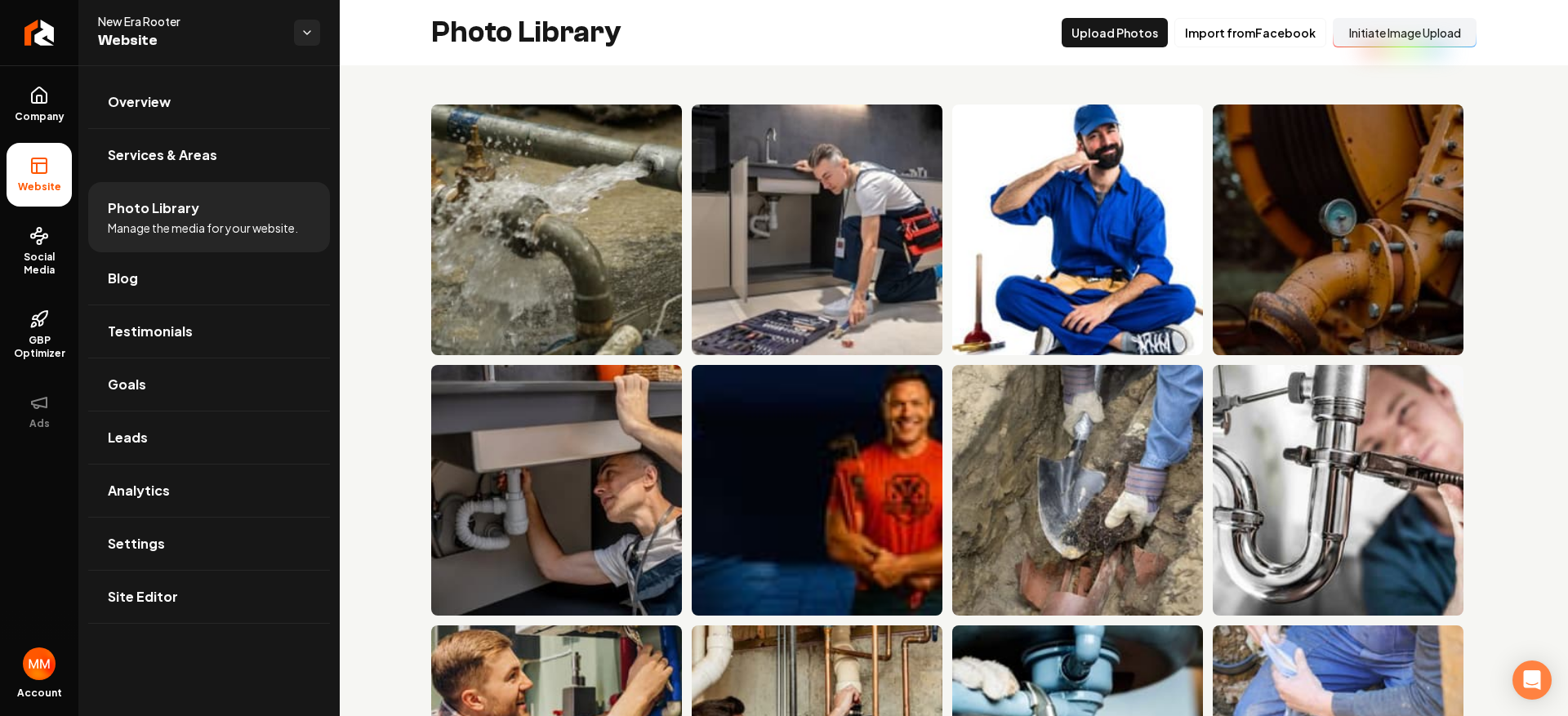
click at [1372, 28] on button "Initiate Image Upload" at bounding box center [1405, 32] width 144 height 29
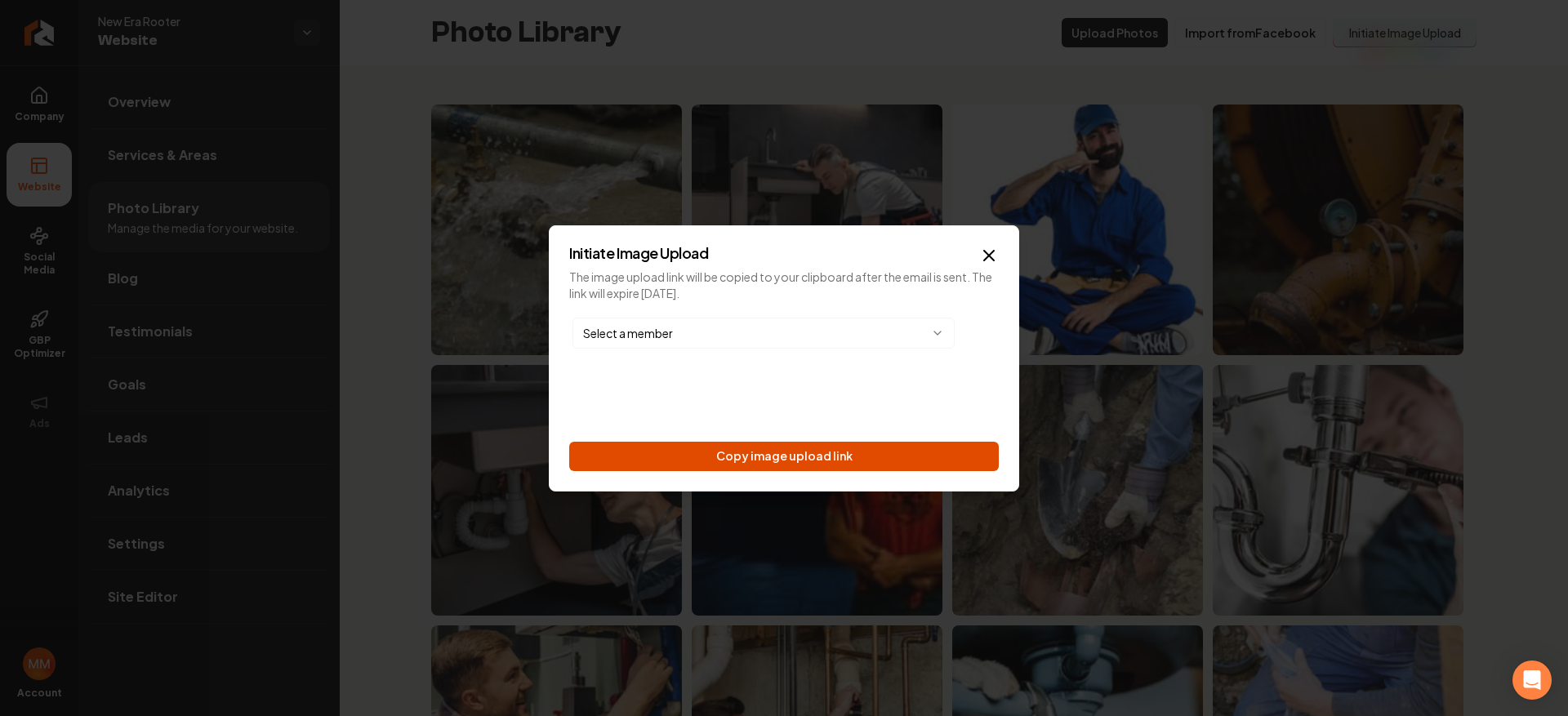
click at [824, 466] on button "Copy image upload link" at bounding box center [784, 456] width 430 height 29
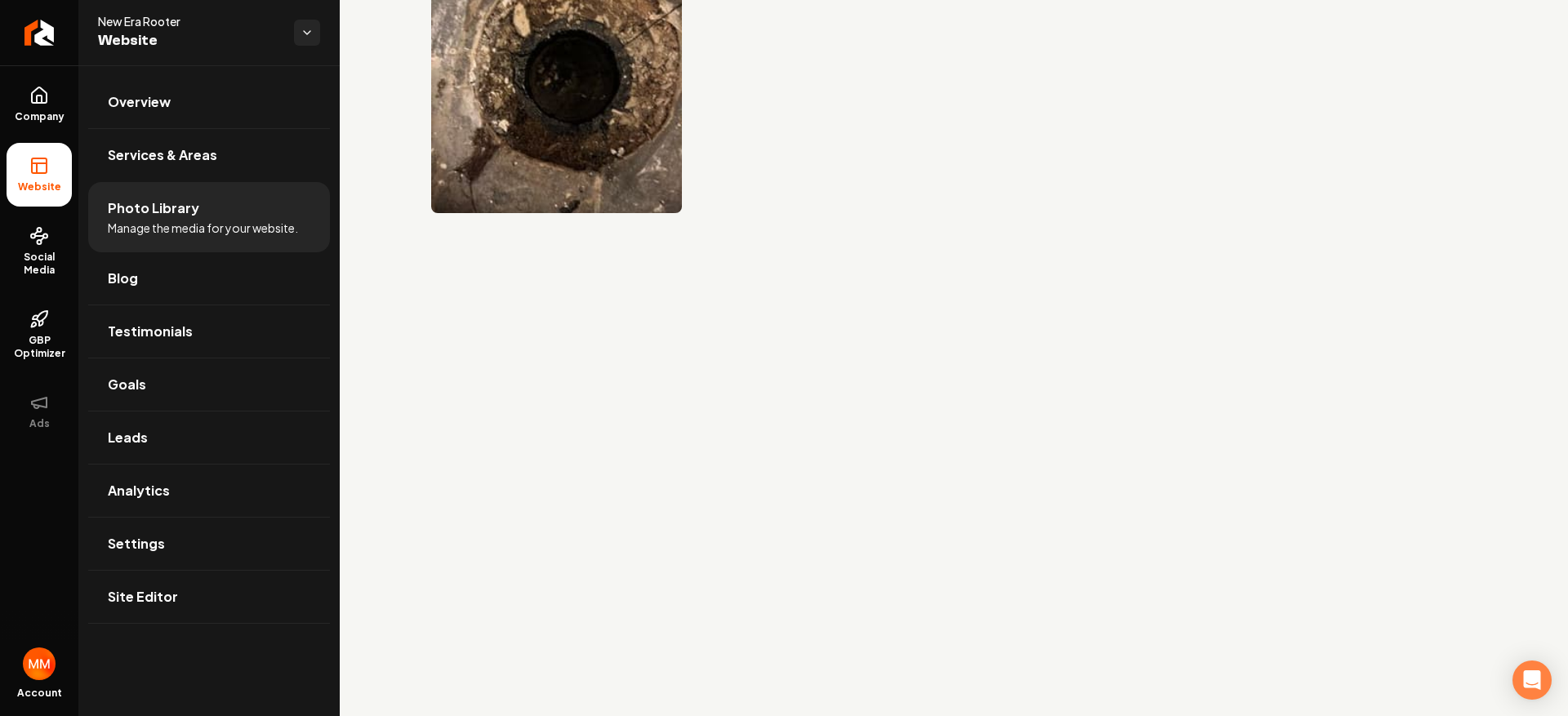
scroll to position [4051, 0]
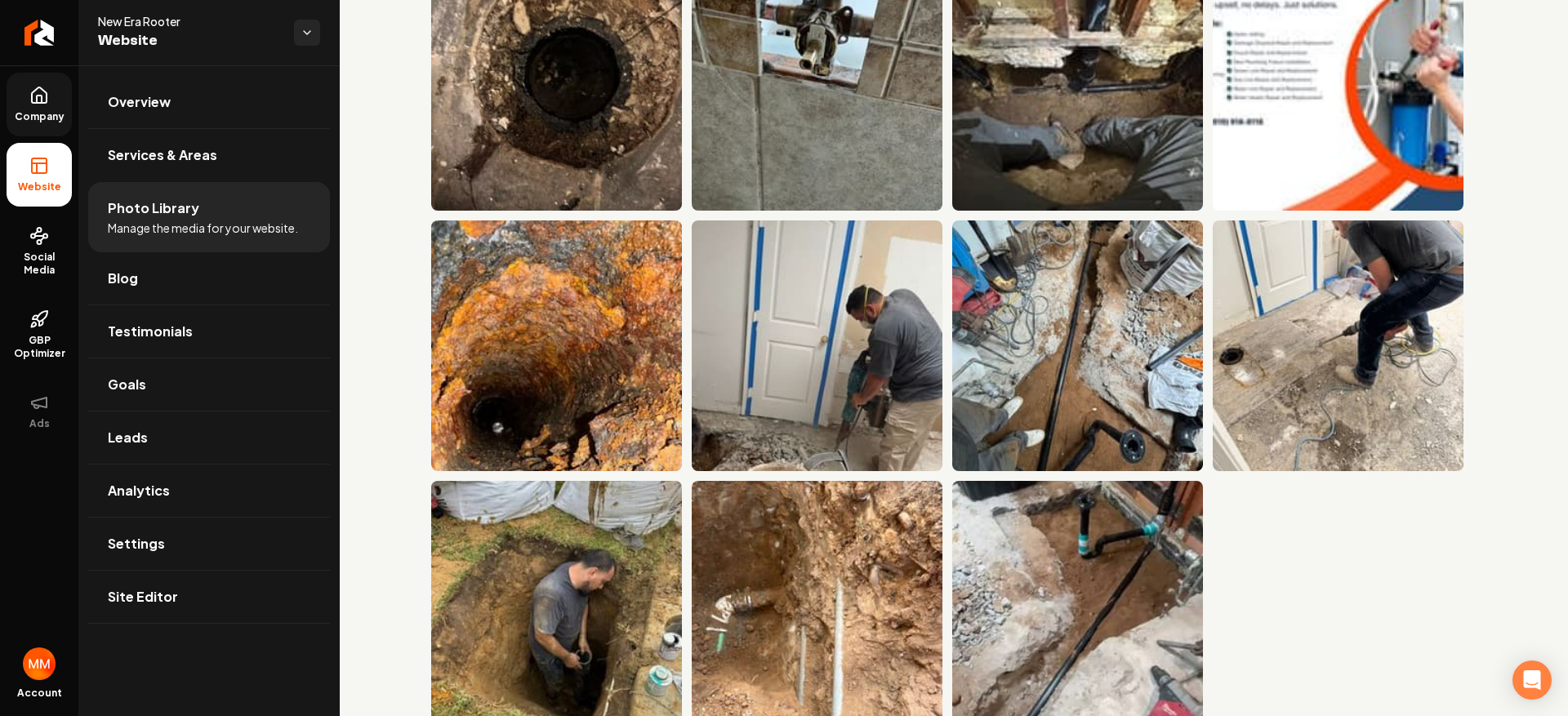
click at [66, 103] on link "Company" at bounding box center [39, 105] width 65 height 64
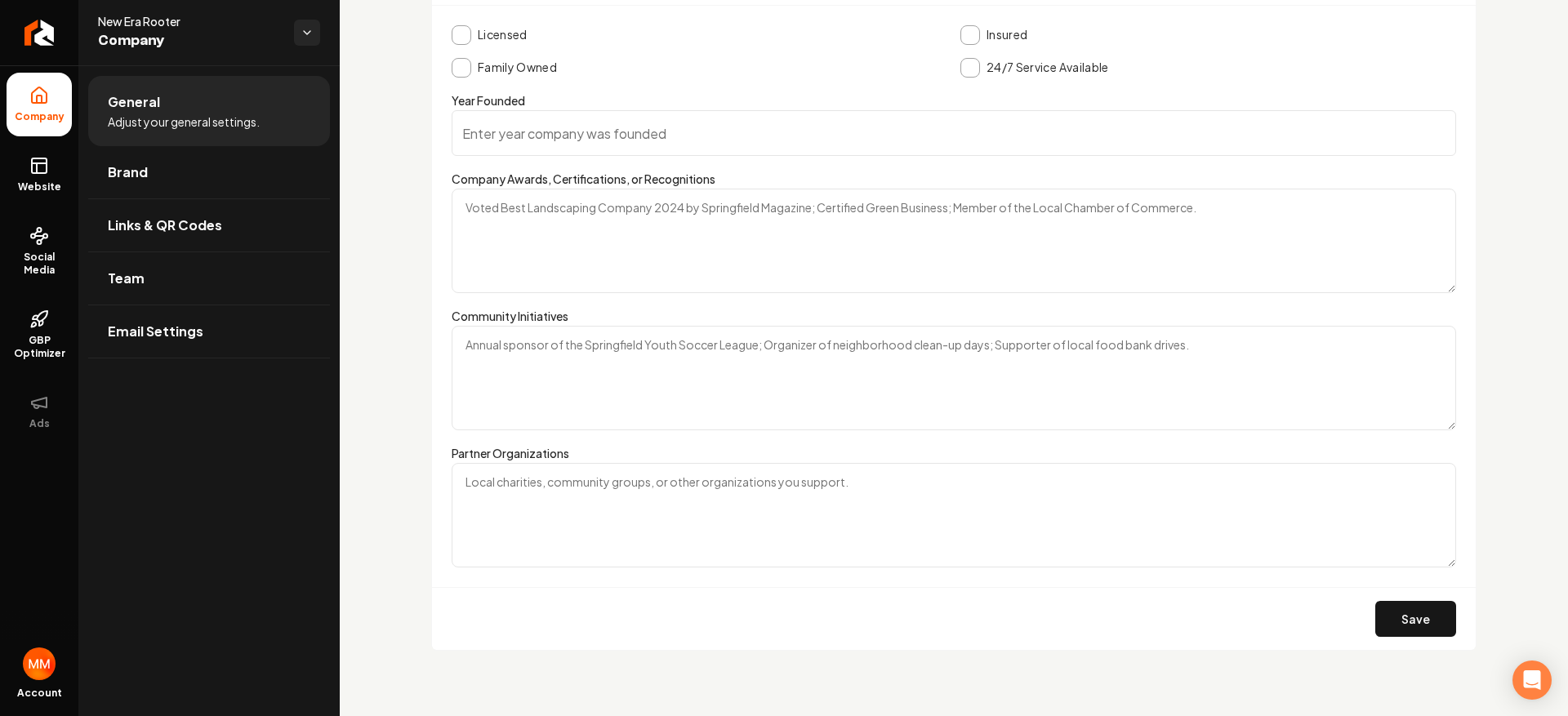
scroll to position [2717, 0]
drag, startPoint x: 17, startPoint y: 196, endPoint x: 37, endPoint y: 218, distance: 29.7
click at [18, 196] on link "Website" at bounding box center [39, 175] width 65 height 64
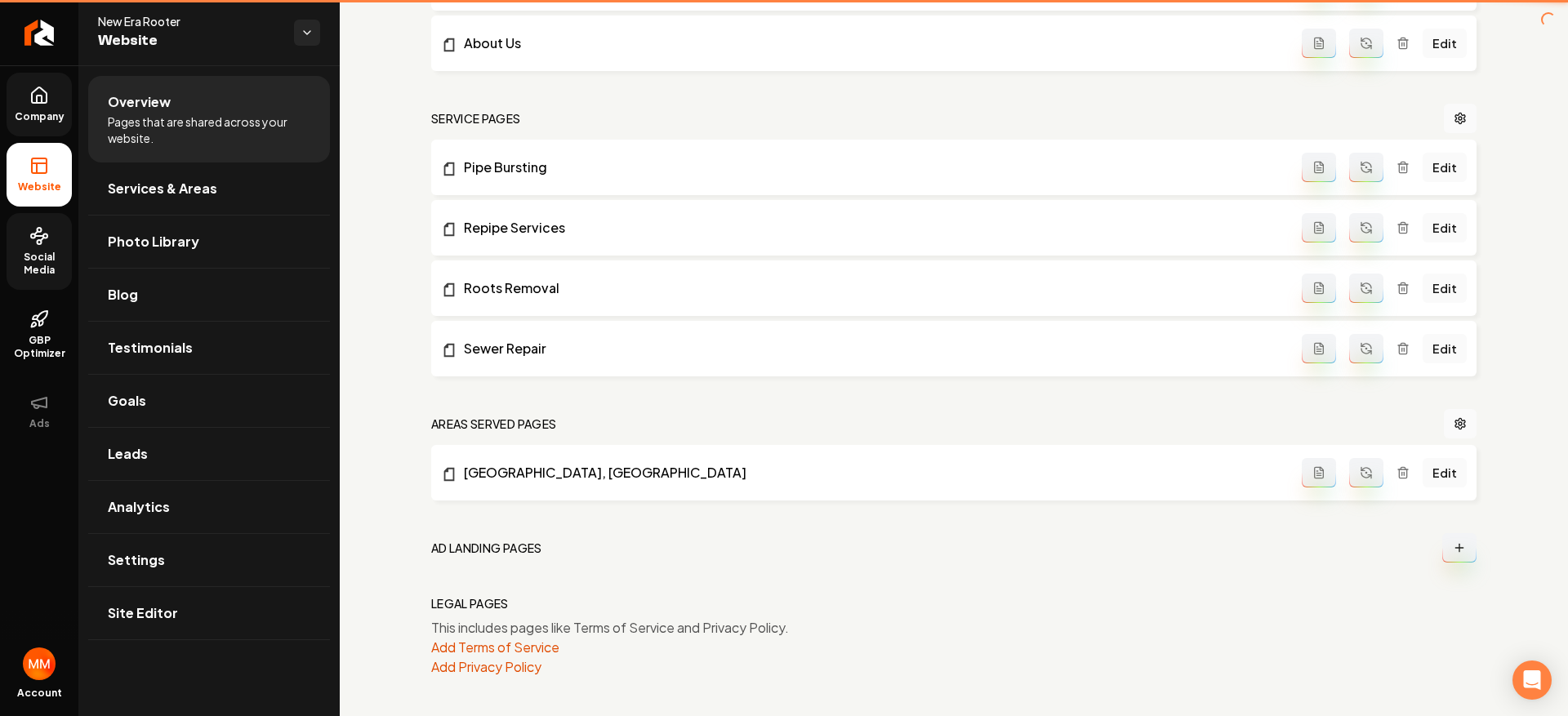
click at [31, 249] on link "Social Media" at bounding box center [39, 251] width 65 height 77
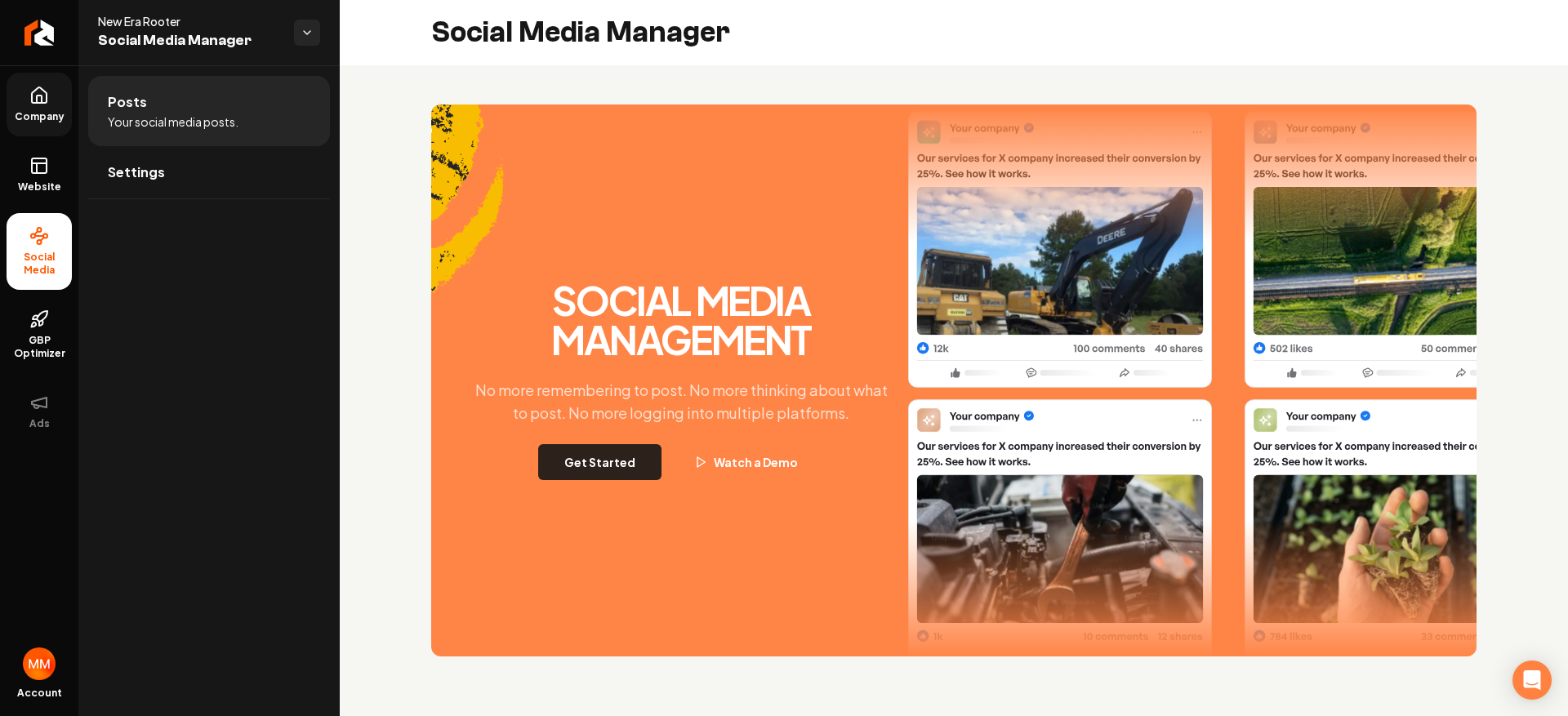
click at [628, 476] on button "Get Started" at bounding box center [600, 461] width 123 height 36
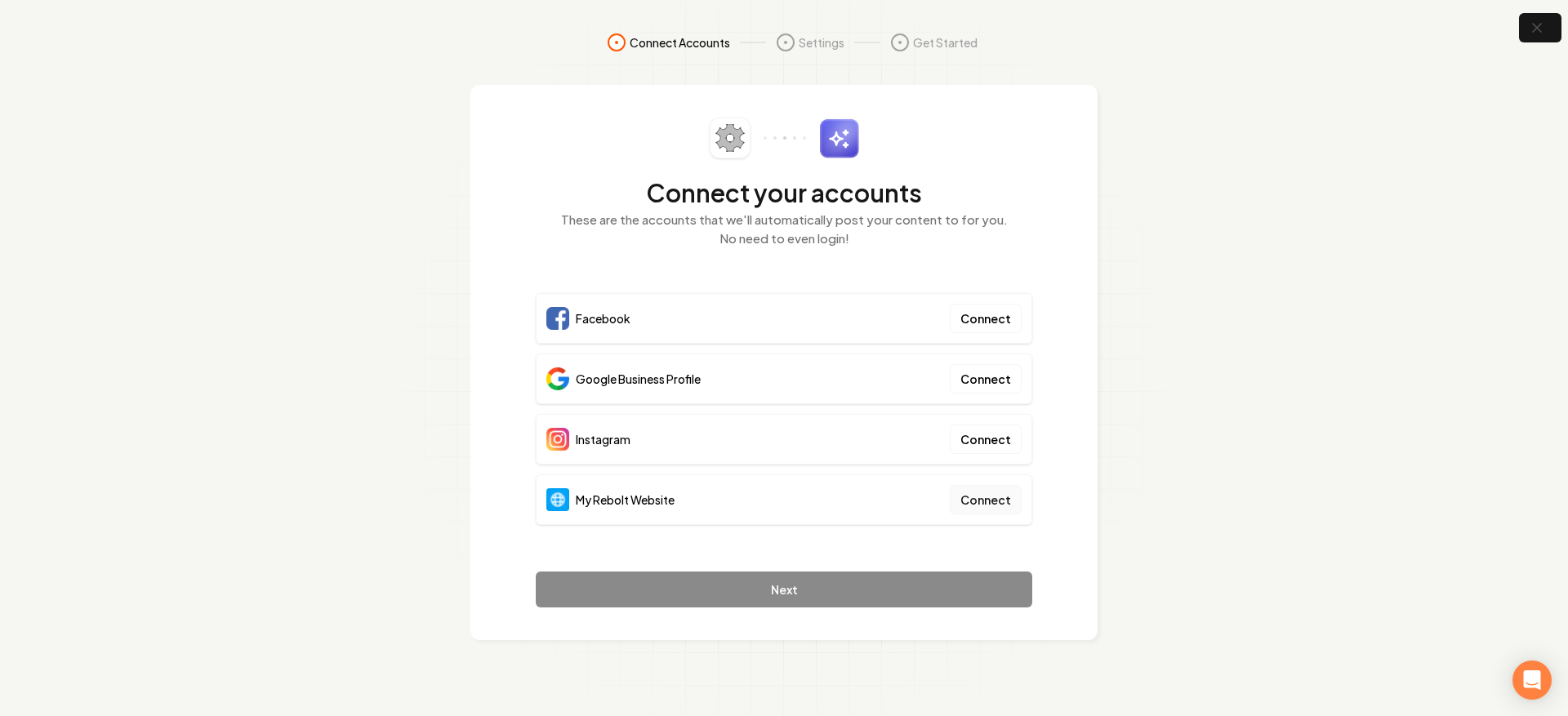
click at [984, 488] on button "Connect" at bounding box center [986, 499] width 72 height 29
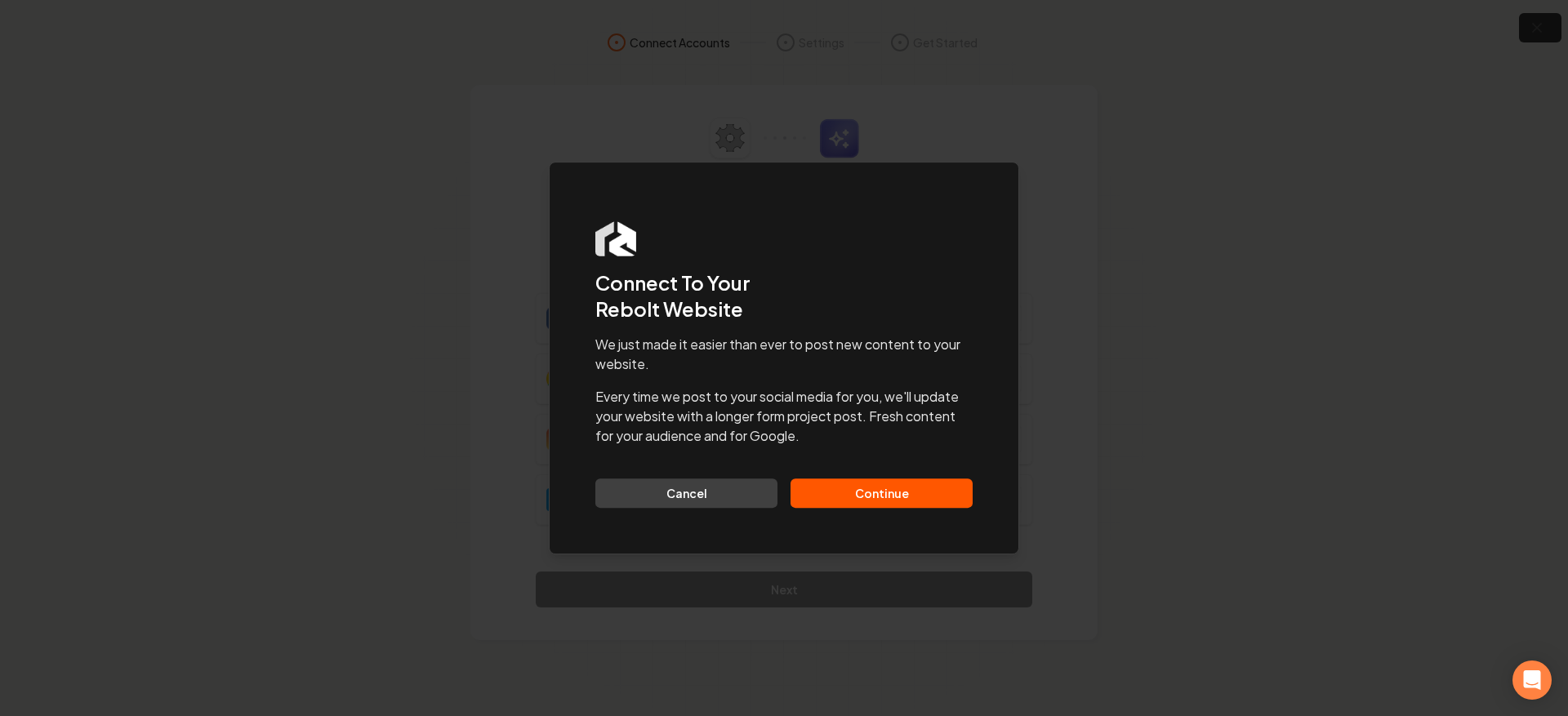
click at [890, 500] on button "Continue" at bounding box center [881, 492] width 182 height 29
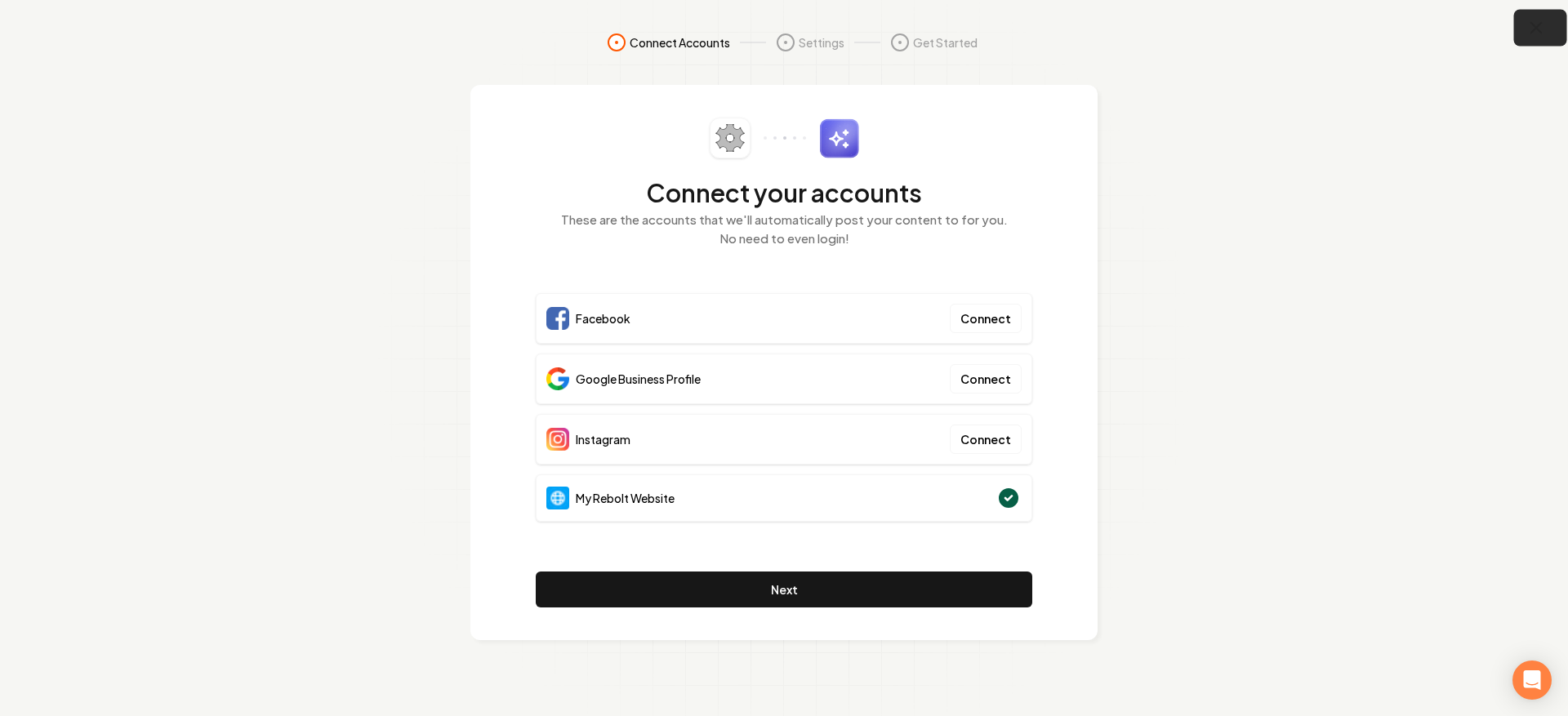
click at [1537, 23] on icon "button" at bounding box center [1536, 28] width 20 height 20
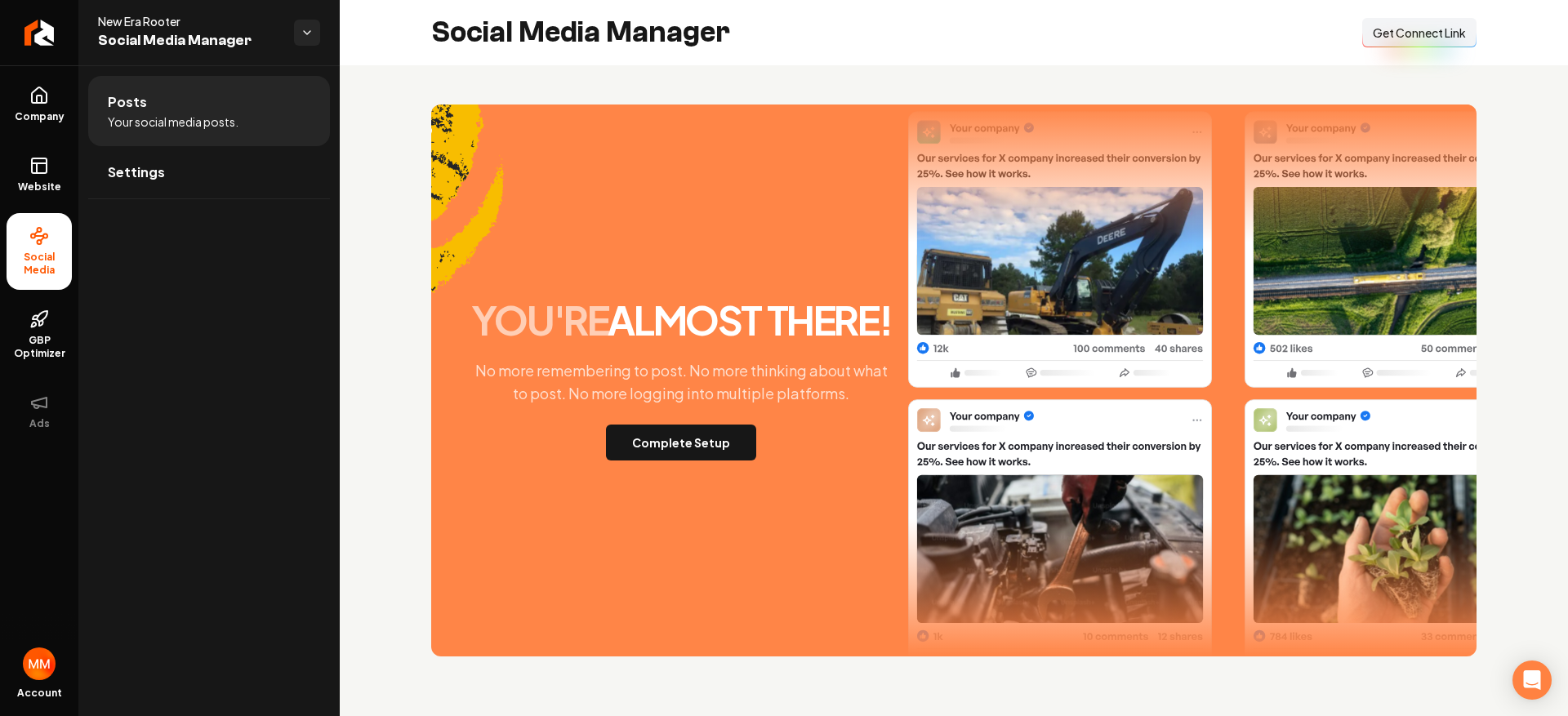
click at [1395, 36] on span "Get Connect Link" at bounding box center [1419, 33] width 93 height 17
click at [51, 116] on span "Company" at bounding box center [39, 117] width 63 height 13
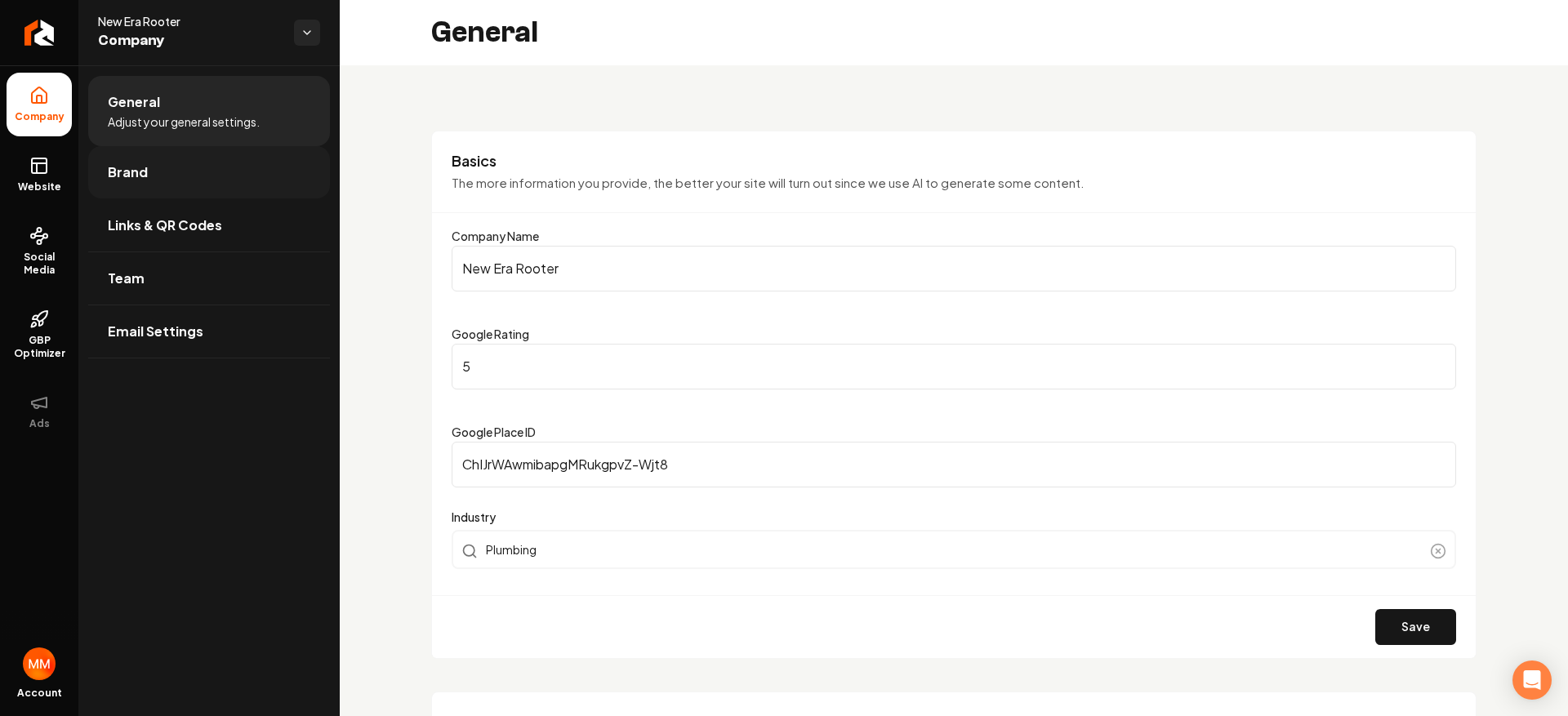
click at [125, 178] on span "Brand" at bounding box center [128, 172] width 40 height 19
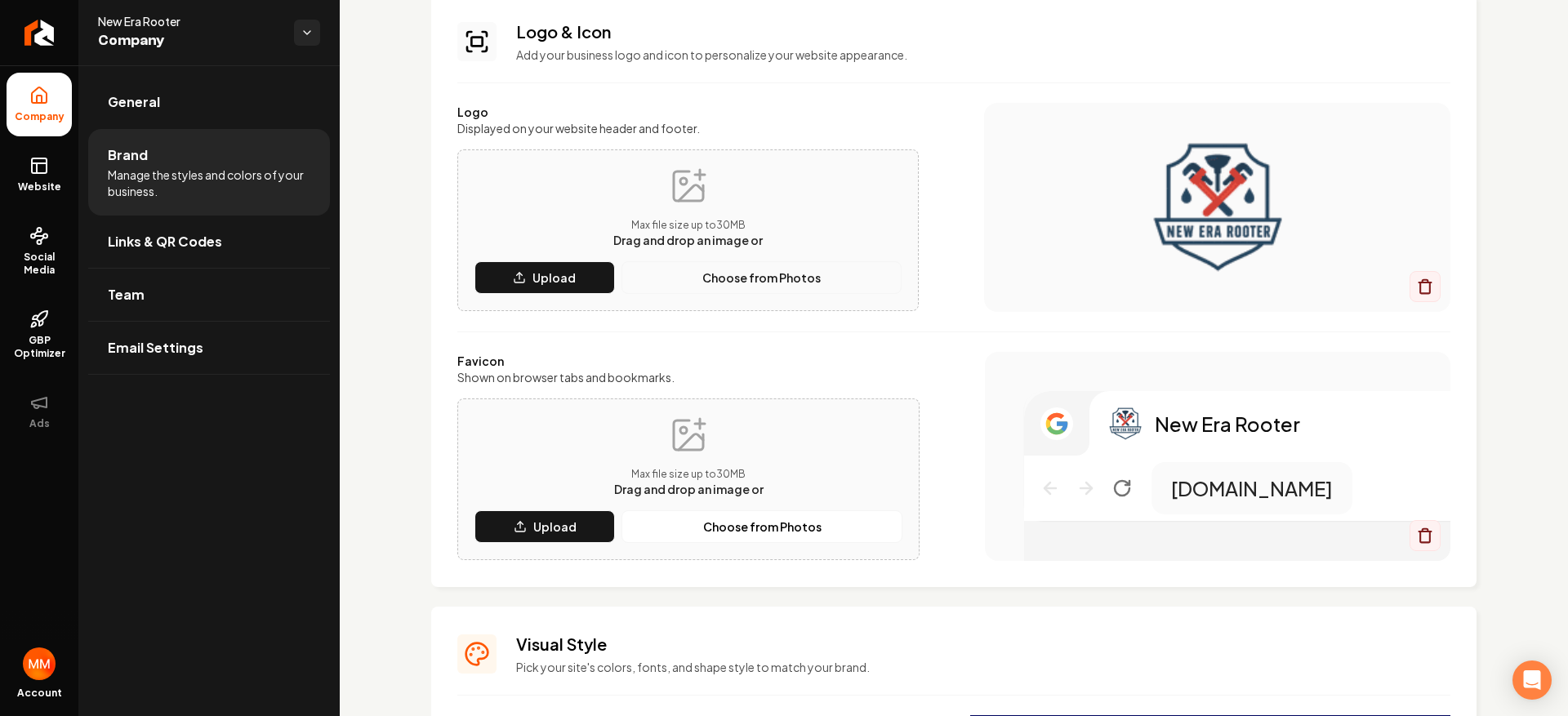
scroll to position [469, 0]
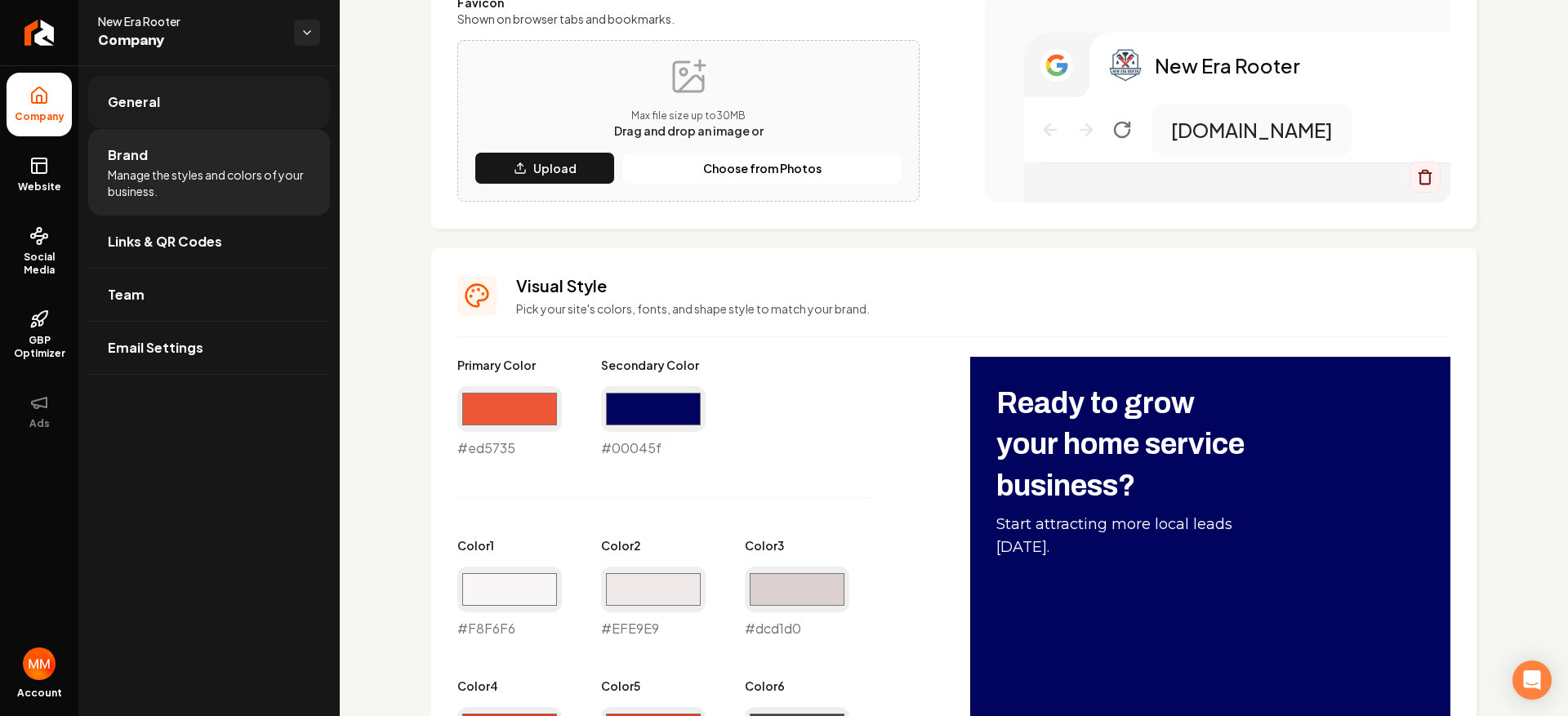
click at [162, 110] on link "General" at bounding box center [209, 102] width 242 height 52
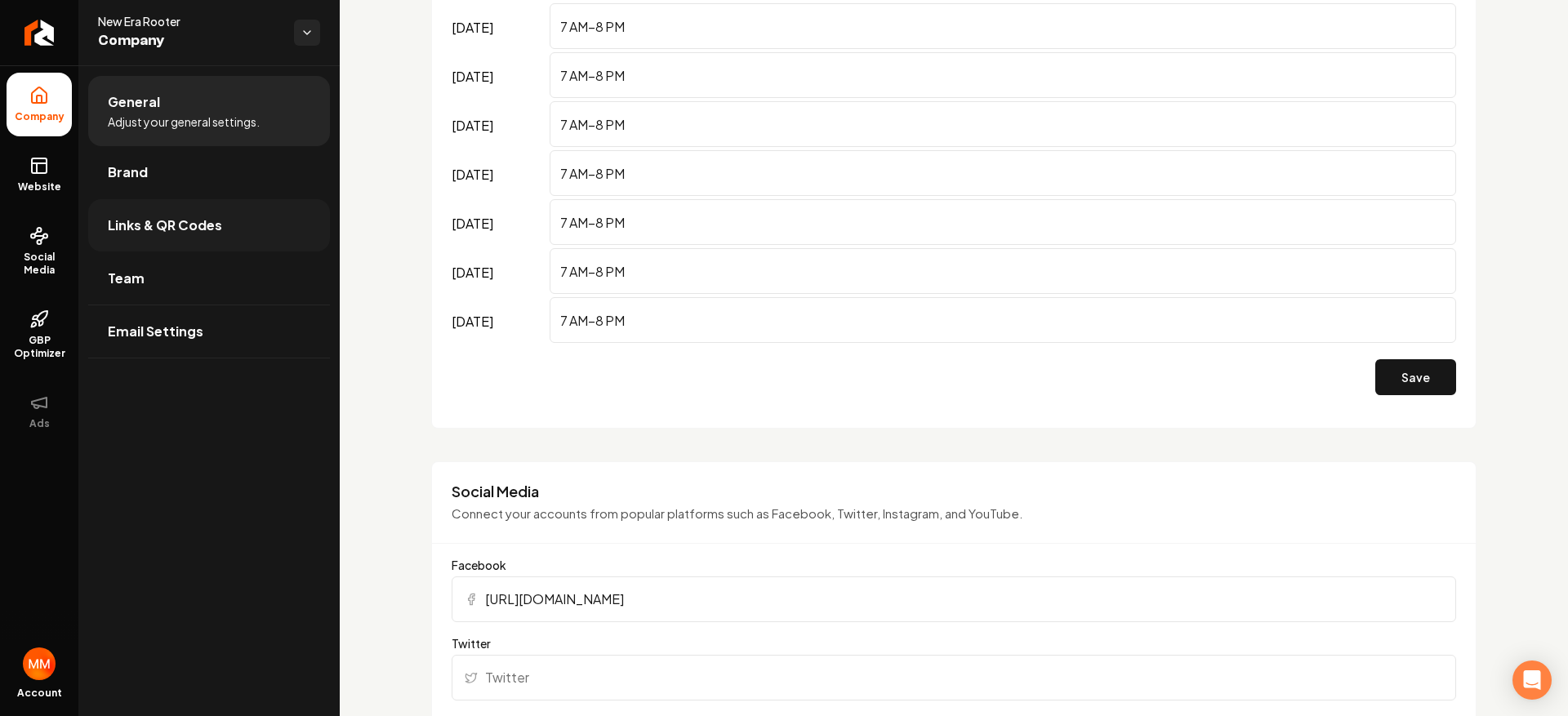
scroll to position [1178, 0]
click at [115, 167] on span "Brand" at bounding box center [128, 172] width 40 height 19
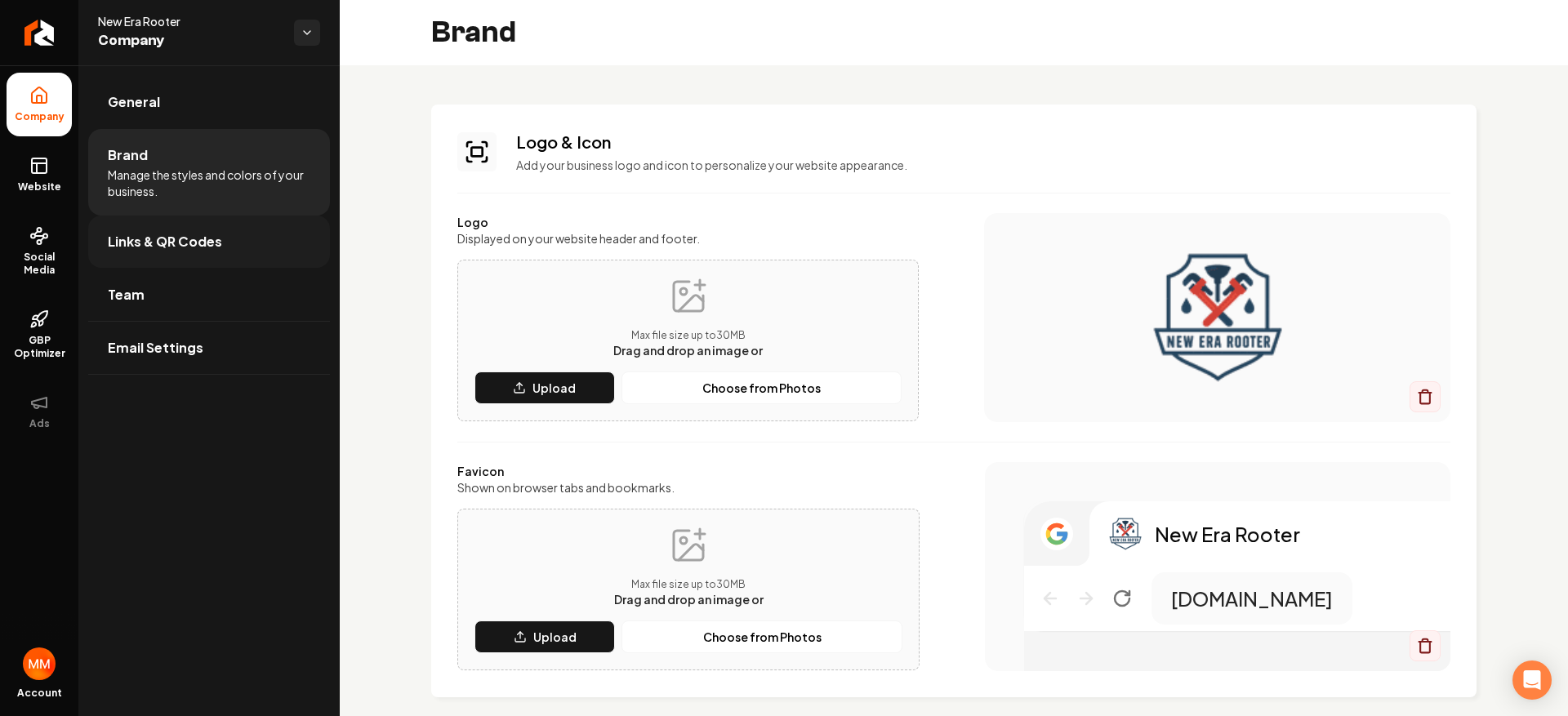
click at [255, 236] on link "Links & QR Codes" at bounding box center [209, 241] width 242 height 52
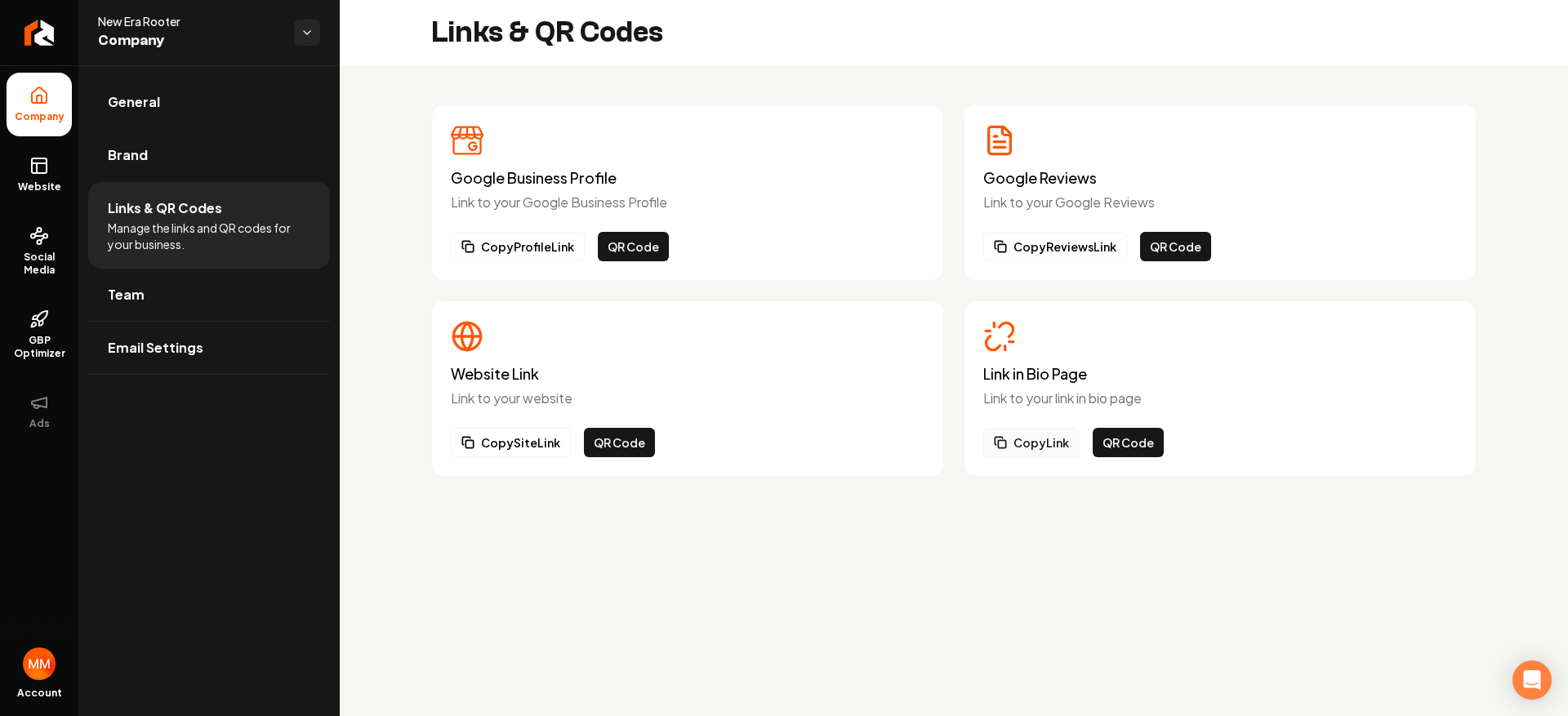
click at [1059, 444] on button "Copy Link" at bounding box center [1031, 442] width 96 height 29
click at [44, 166] on icon at bounding box center [39, 165] width 19 height 19
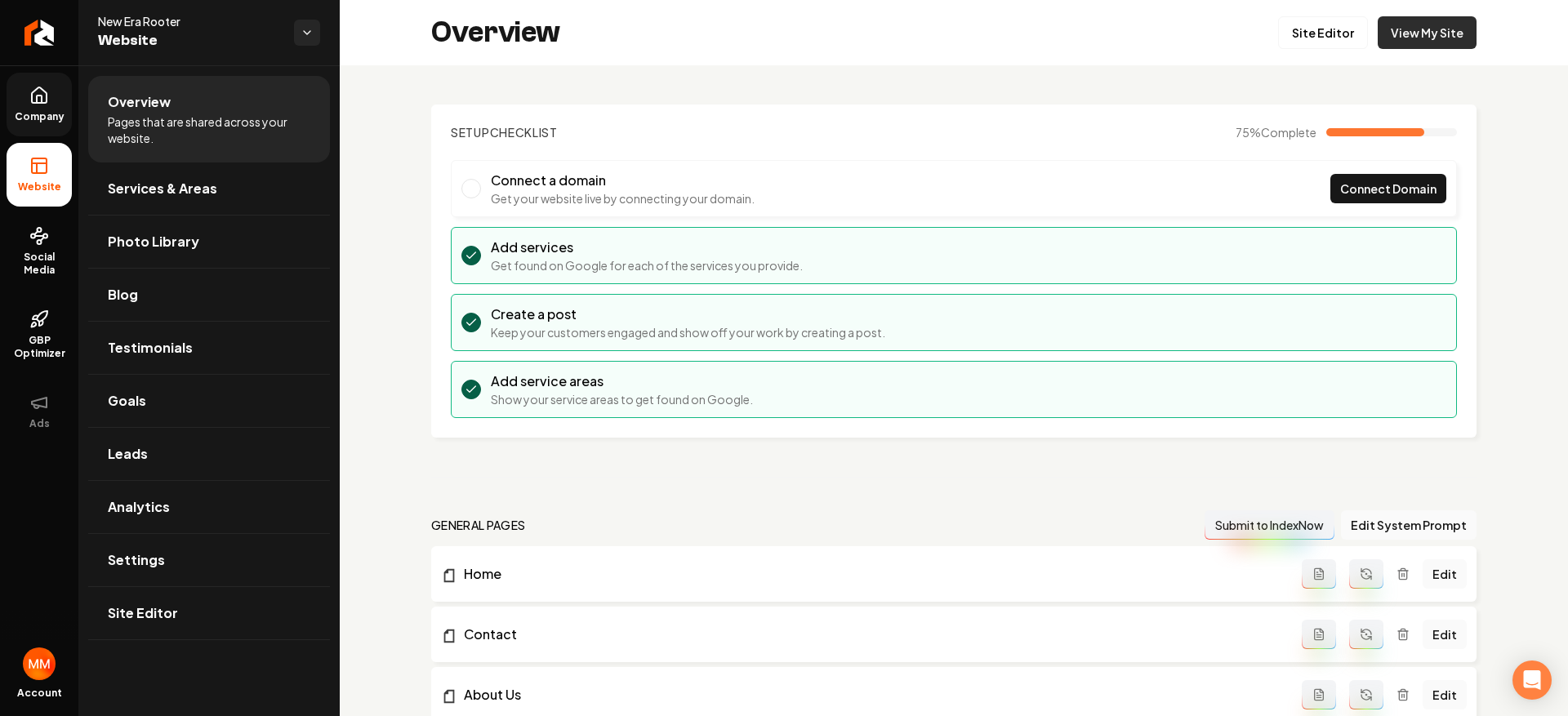
click at [1387, 18] on link "View My Site" at bounding box center [1427, 33] width 99 height 33
